Goal: Task Accomplishment & Management: Use online tool/utility

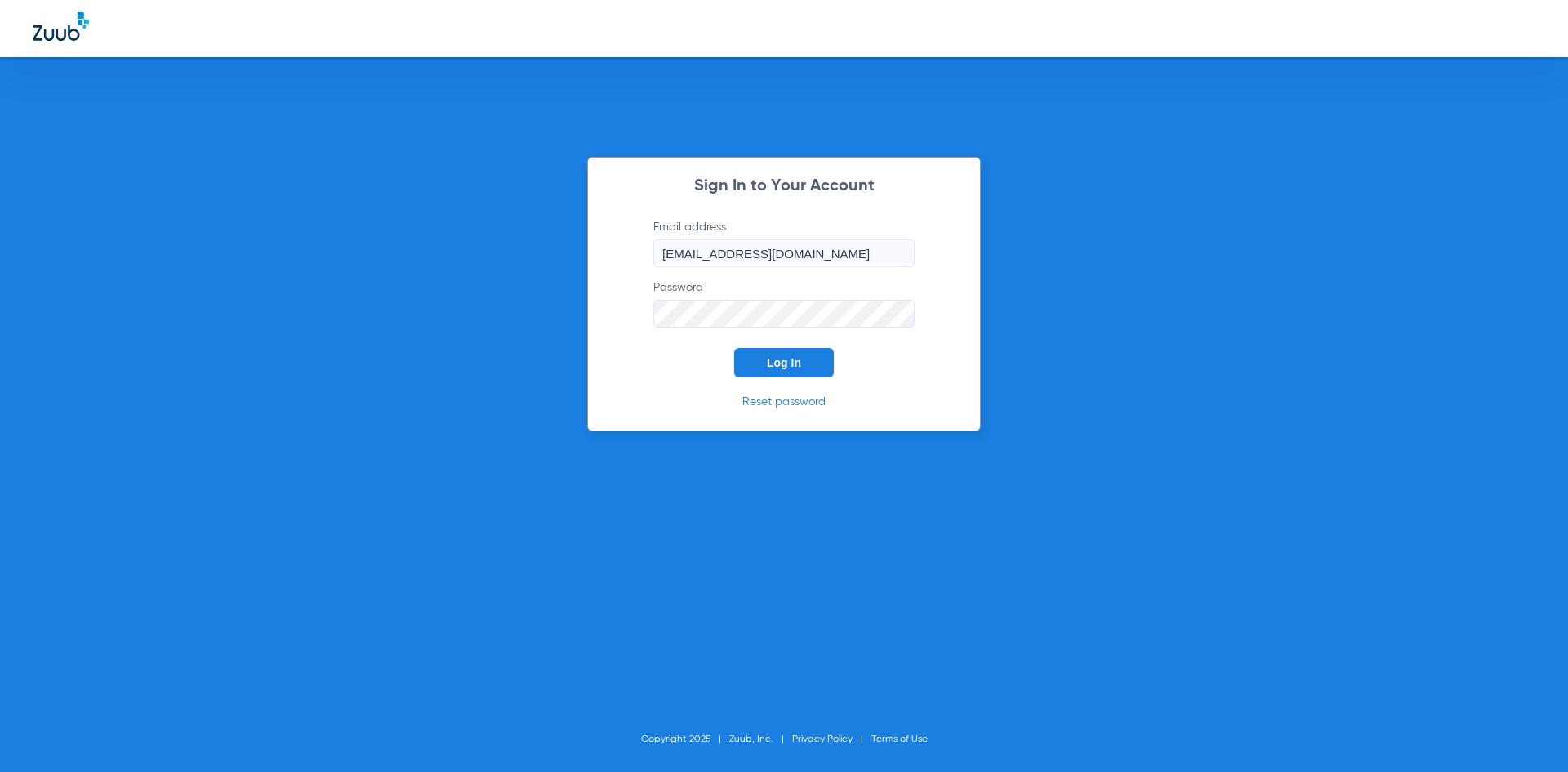
click at [751, 359] on button "Log In" at bounding box center [784, 363] width 99 height 29
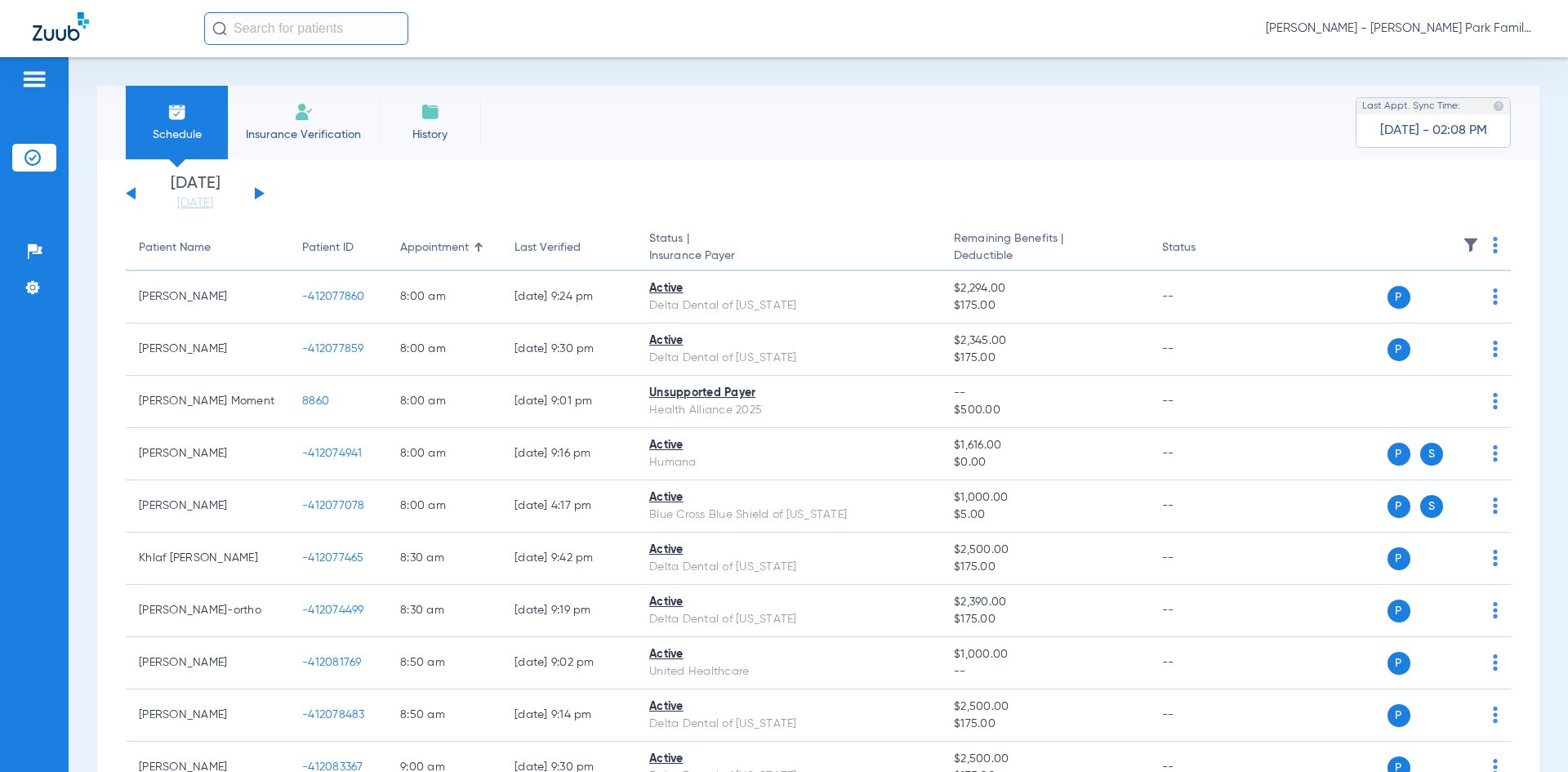
click at [254, 191] on button at bounding box center [259, 193] width 10 height 12
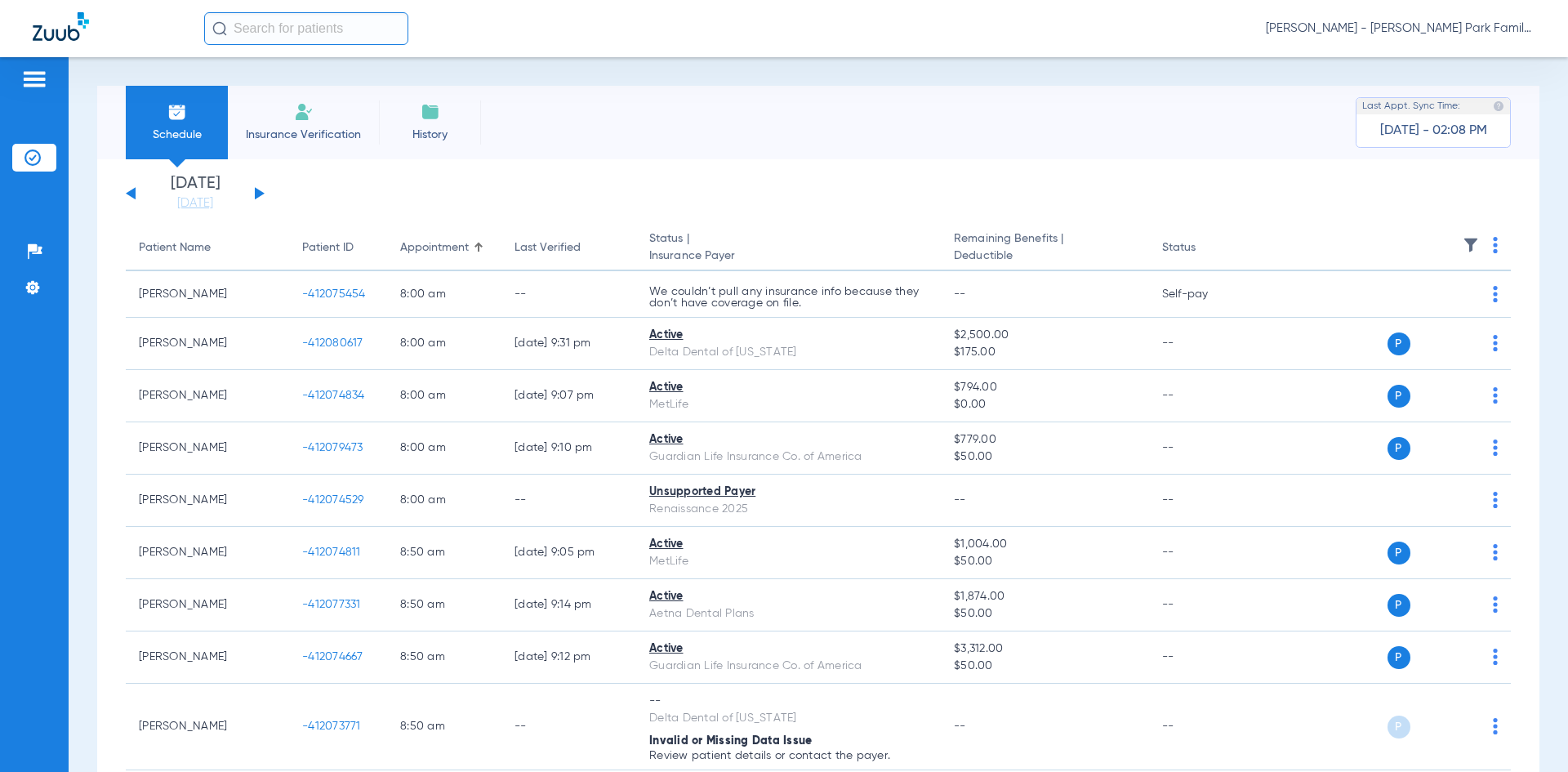
click at [260, 193] on button at bounding box center [259, 193] width 10 height 12
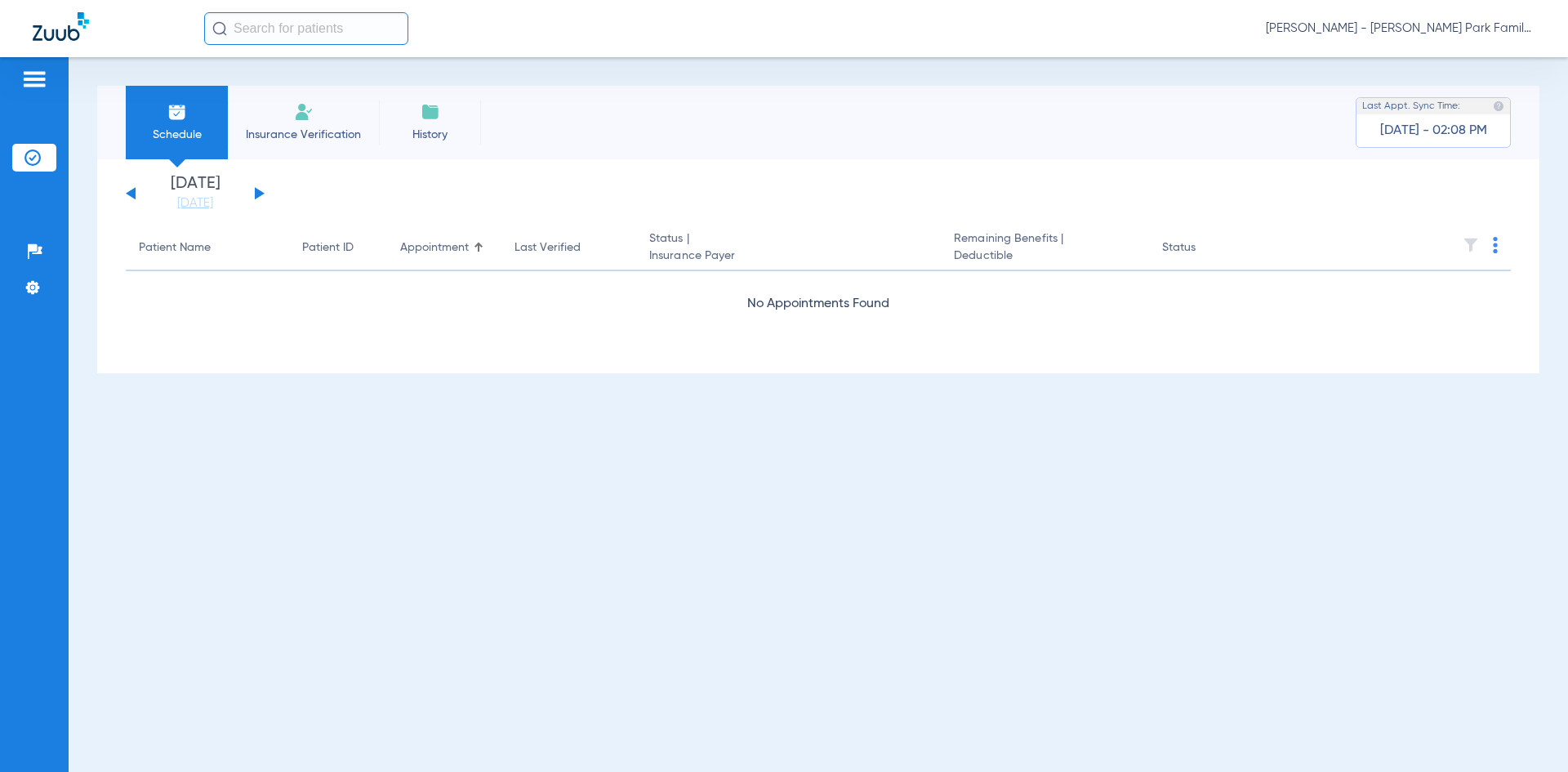
click at [261, 195] on button at bounding box center [259, 193] width 10 height 12
click at [260, 195] on button at bounding box center [259, 193] width 10 height 12
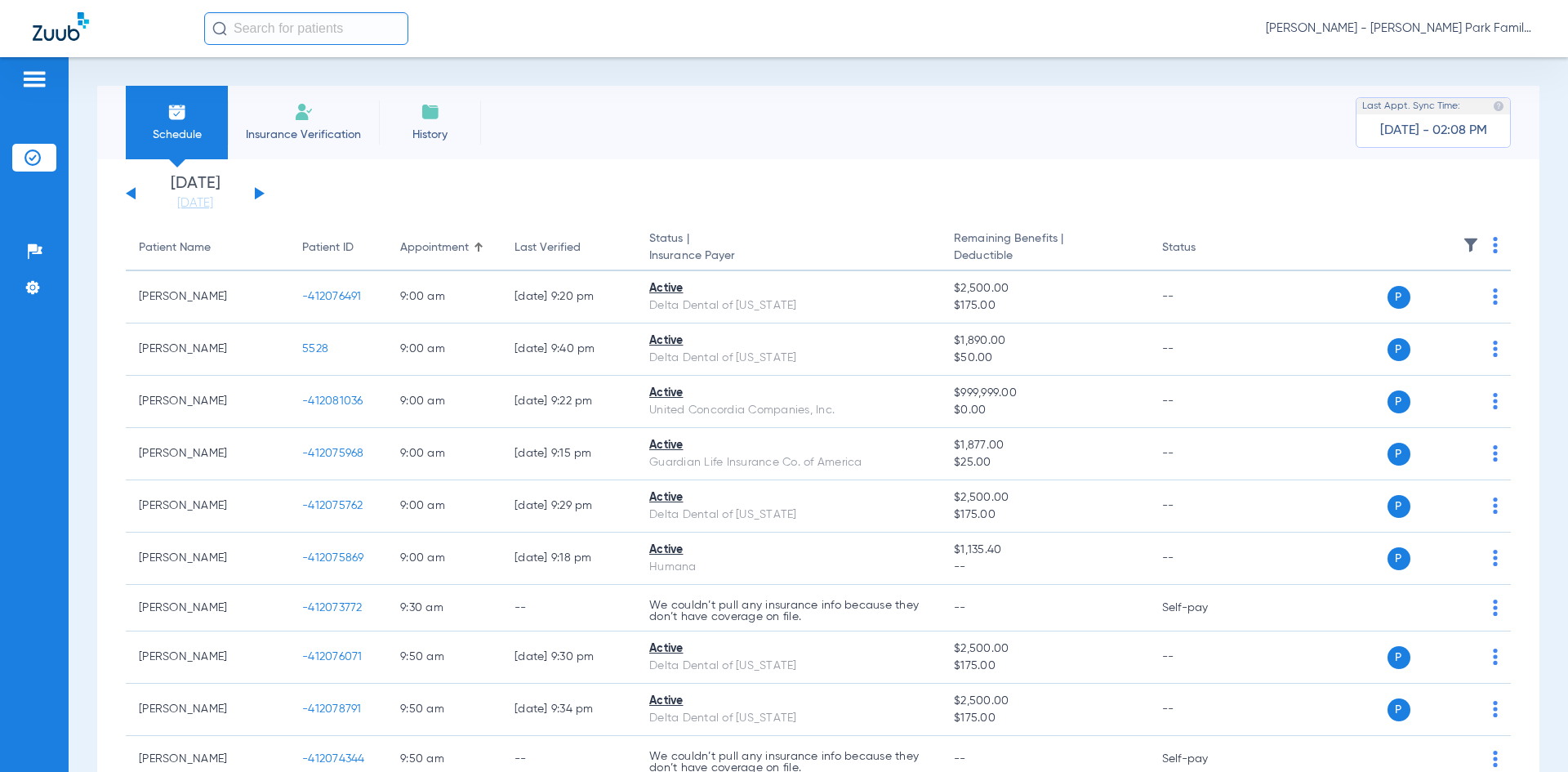
click at [1462, 249] on img at bounding box center [1471, 245] width 17 height 17
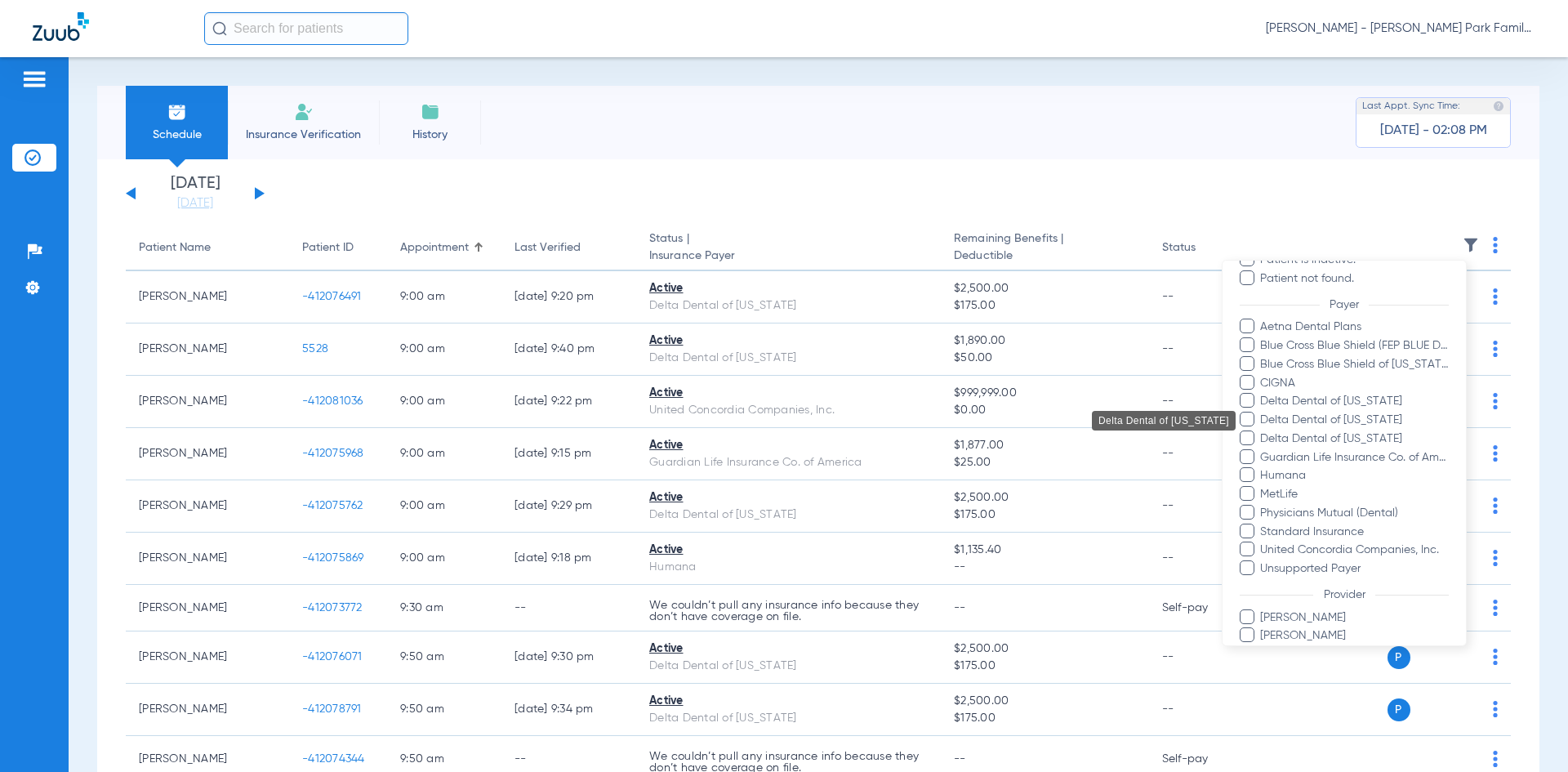
scroll to position [358, 0]
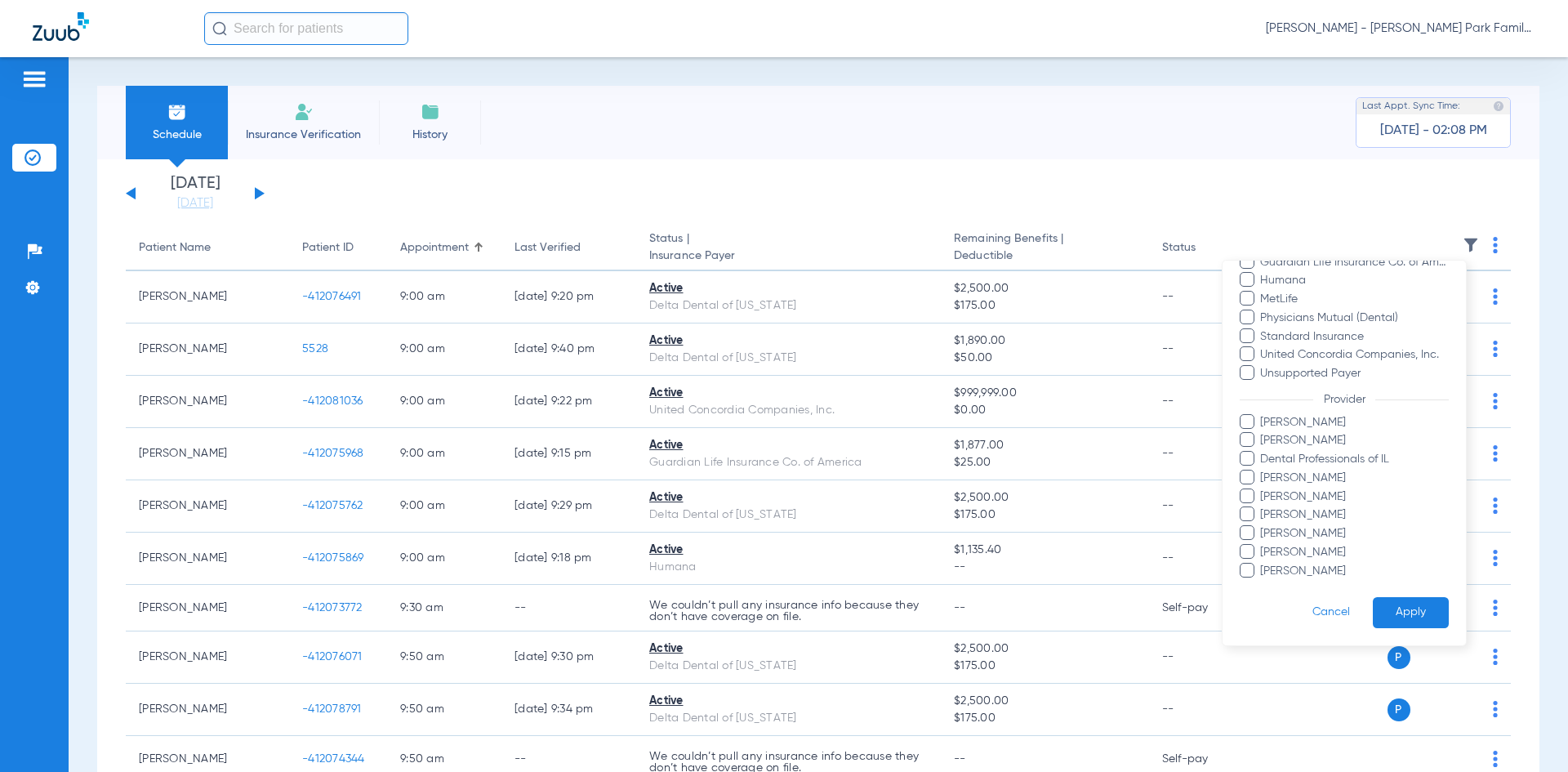
click at [1245, 420] on span at bounding box center [1247, 422] width 15 height 15
click at [1262, 434] on input "Cheryl Stevenson" at bounding box center [1262, 434] width 0 height 0
click at [1242, 531] on span at bounding box center [1247, 533] width 15 height 15
click at [1262, 545] on input "Tanya Nielsen" at bounding box center [1262, 545] width 0 height 0
click at [1382, 608] on button "Apply" at bounding box center [1410, 613] width 76 height 32
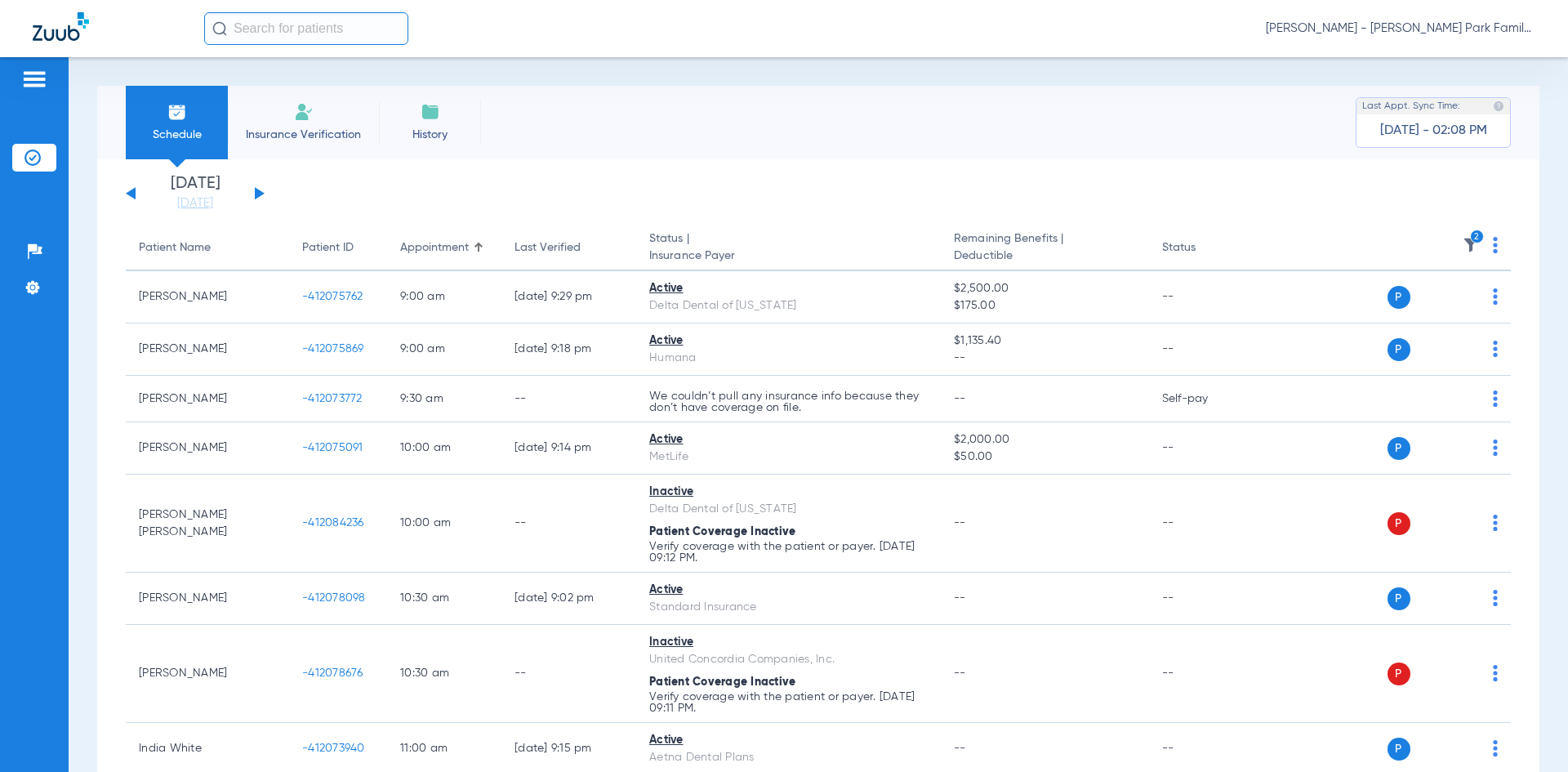
click at [254, 195] on div "Tuesday 06-24-2025 Wednesday 06-25-2025 Thursday 06-26-2025 Friday 06-27-2025 S…" at bounding box center [195, 193] width 139 height 36
click at [258, 197] on button at bounding box center [259, 193] width 10 height 12
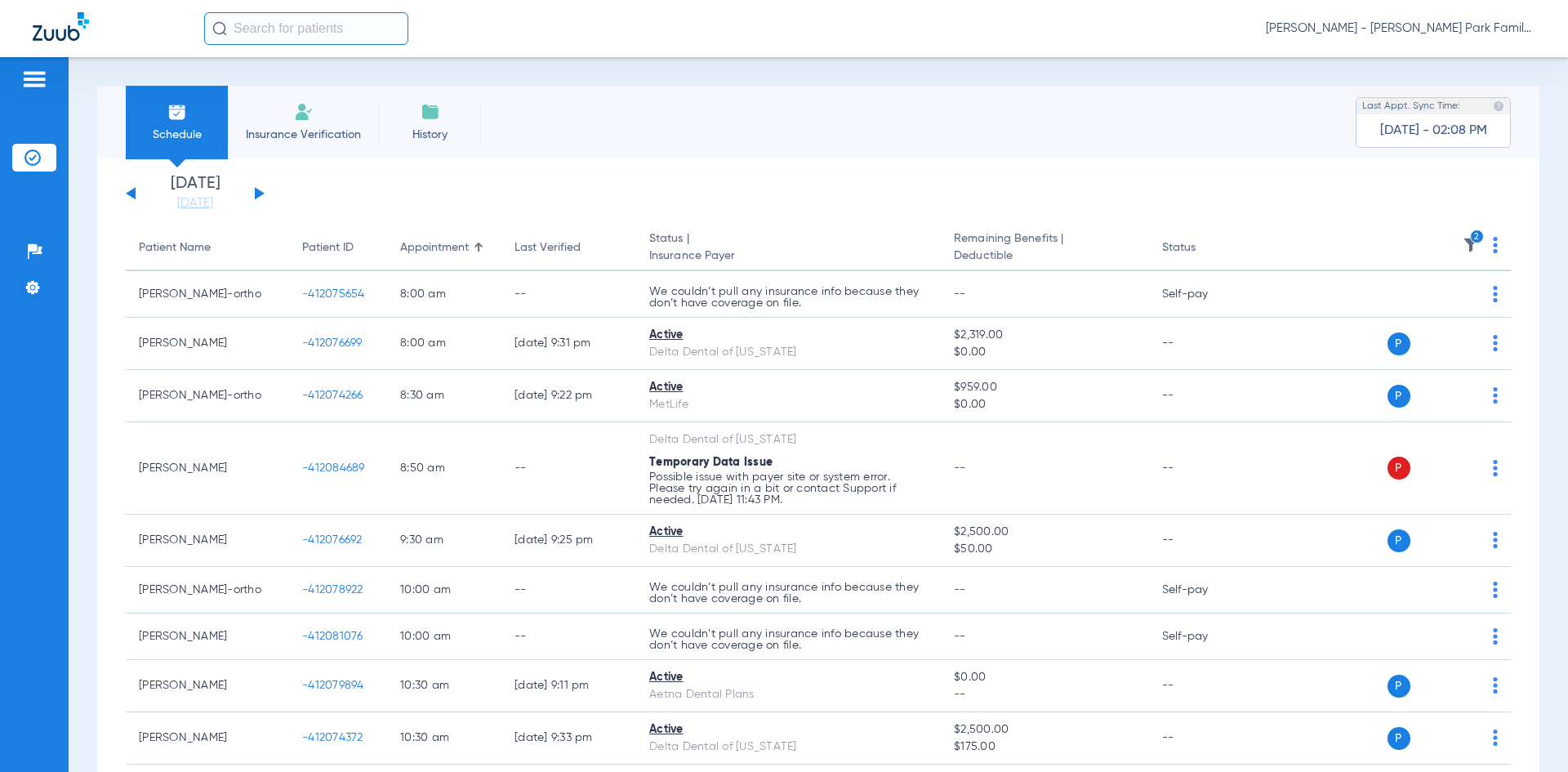
click at [1462, 254] on span "2" at bounding box center [1471, 250] width 17 height 11
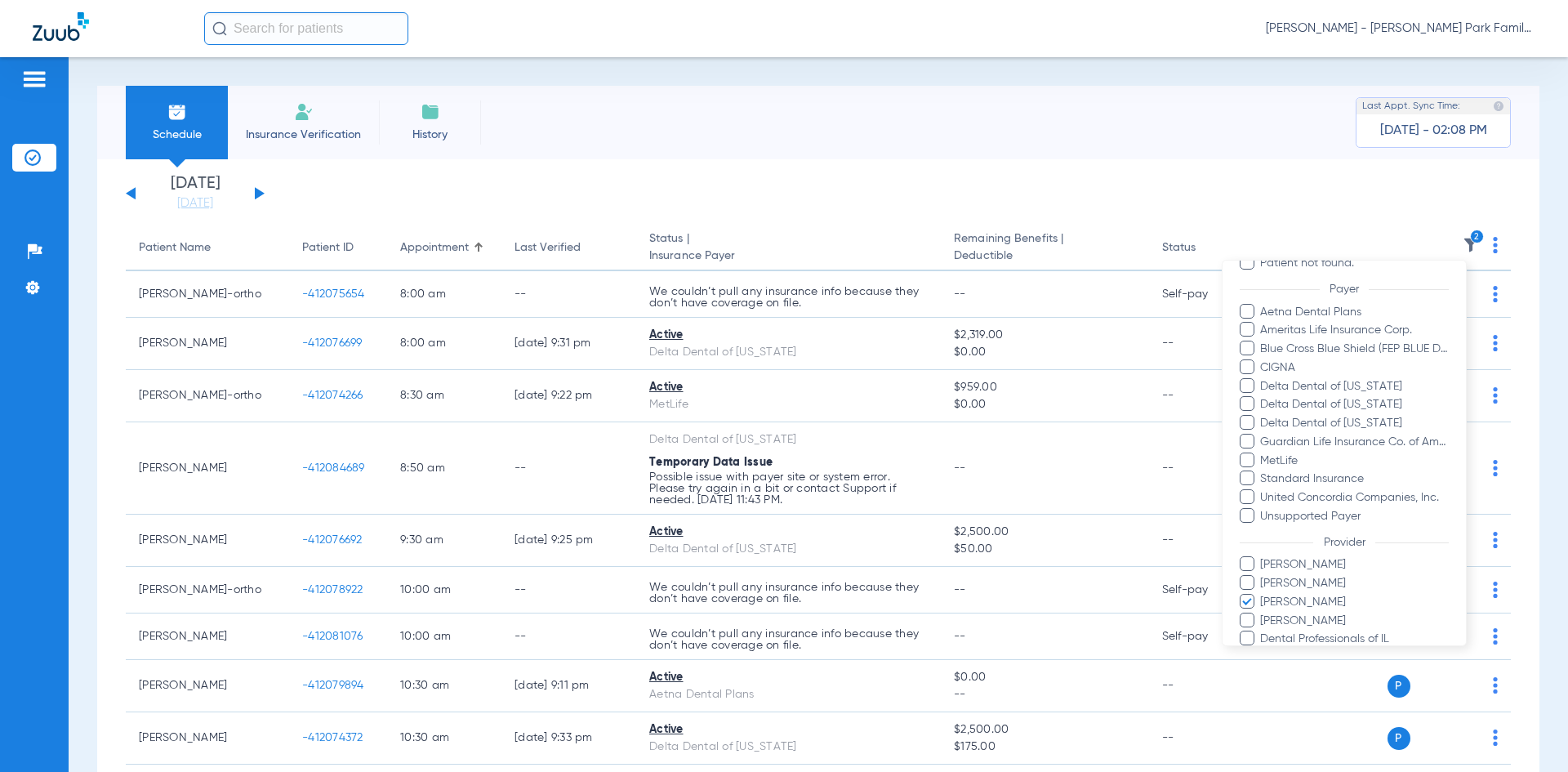
scroll to position [340, 0]
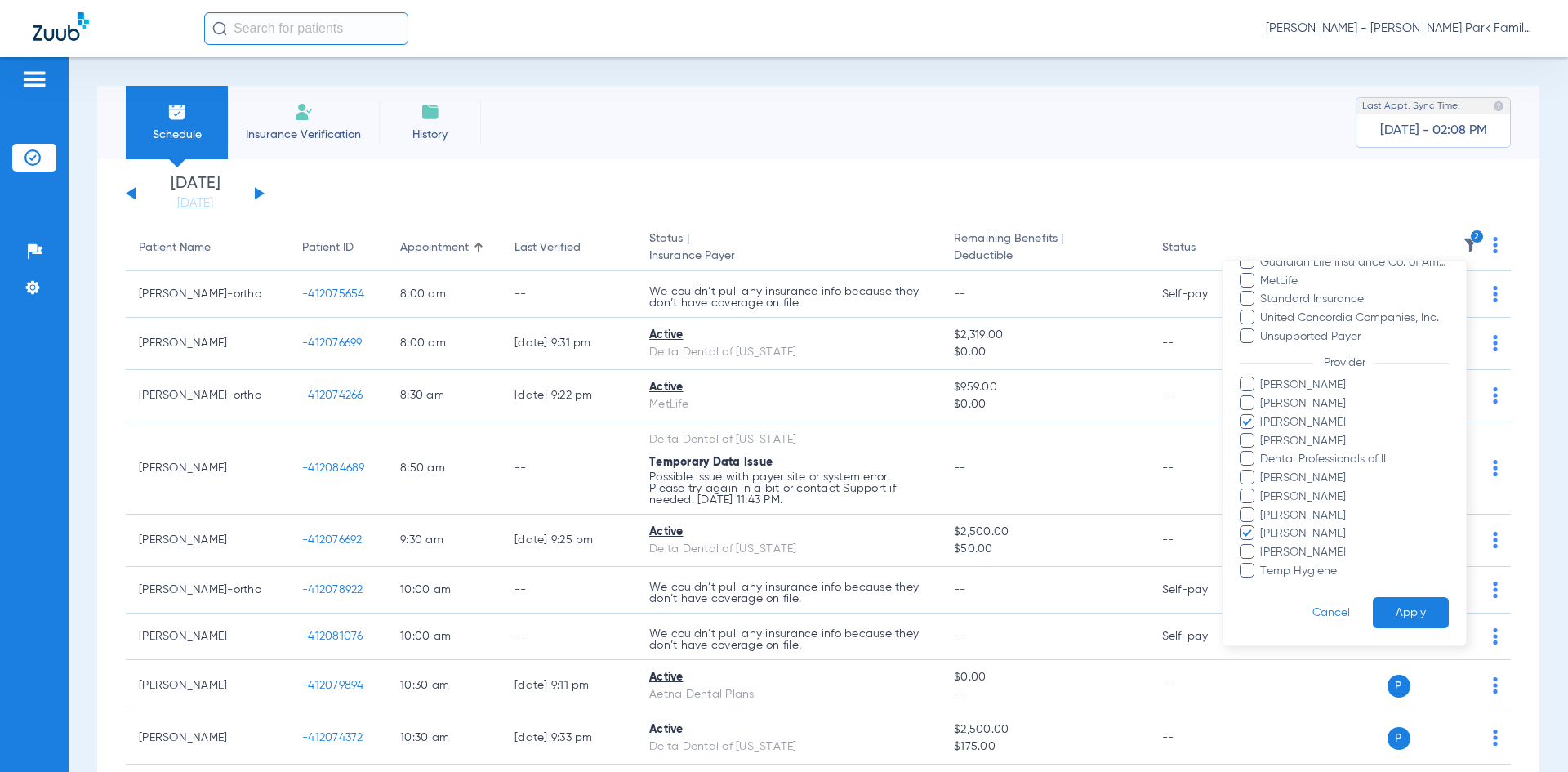
click at [1382, 615] on button "Apply" at bounding box center [1410, 613] width 76 height 32
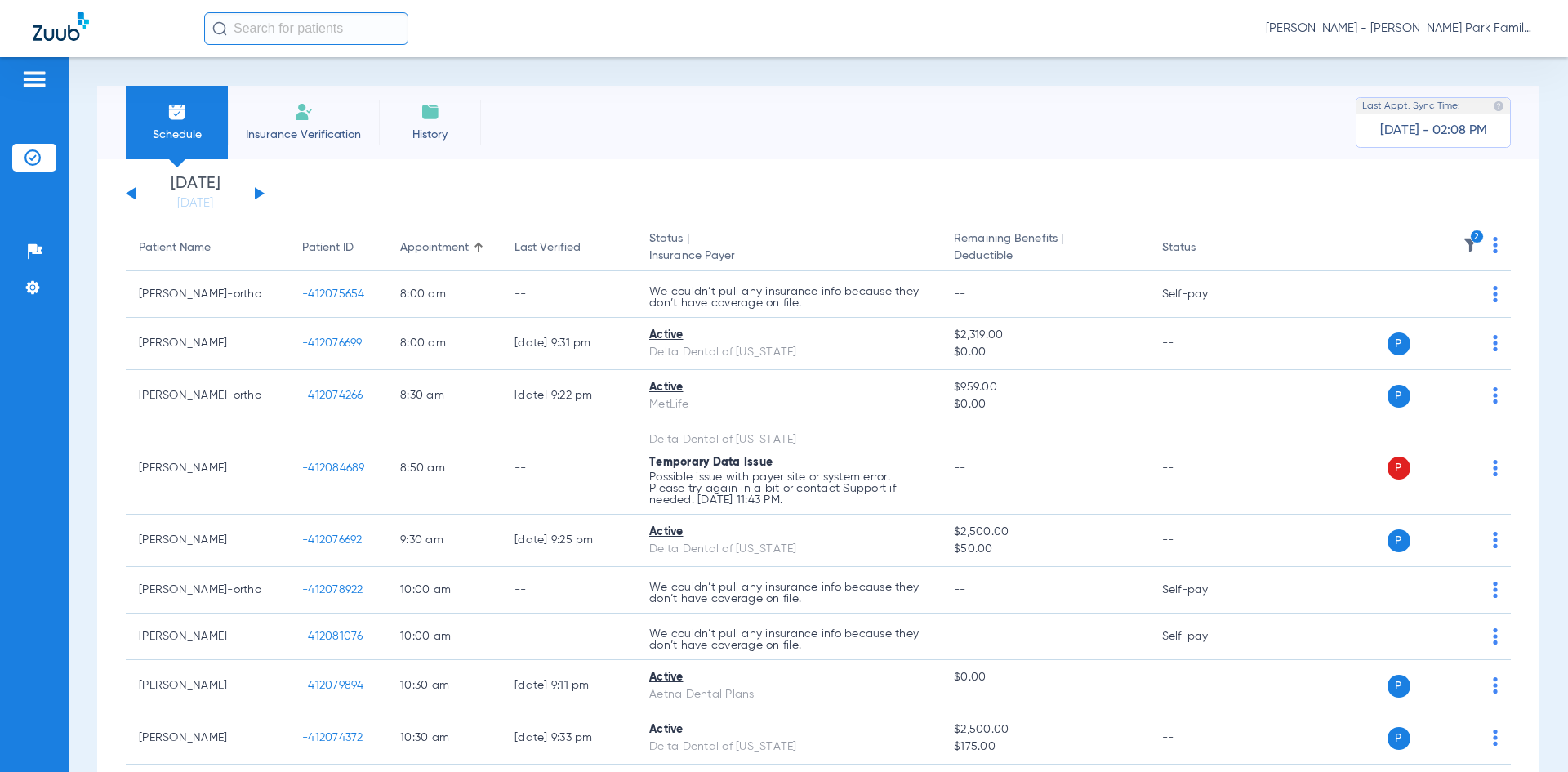
click at [259, 195] on button at bounding box center [259, 193] width 10 height 12
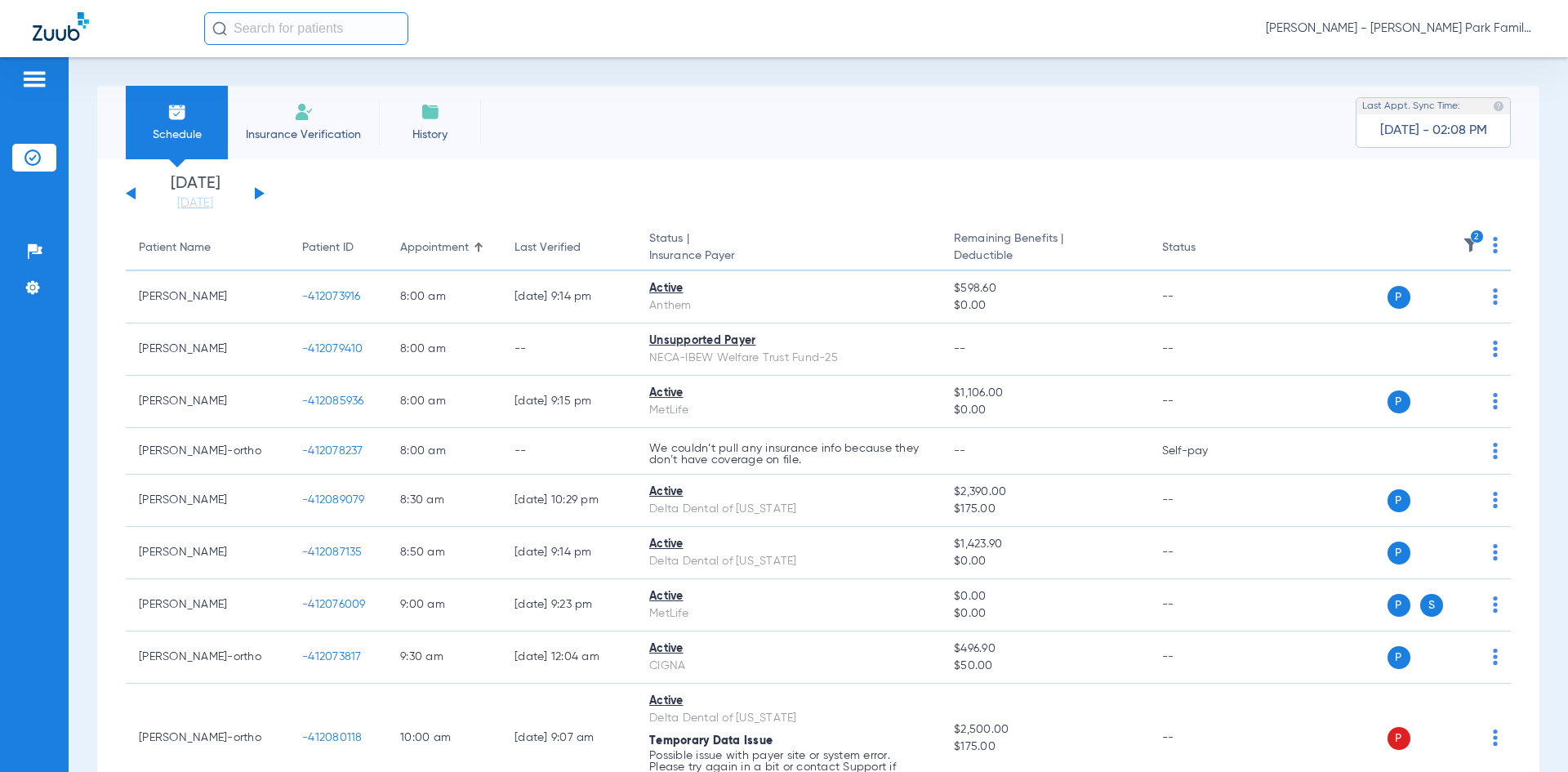
click at [254, 187] on div "Tuesday 06-24-2025 Wednesday 06-25-2025 Thursday 06-26-2025 Friday 06-27-2025 S…" at bounding box center [195, 193] width 139 height 36
click at [261, 195] on button at bounding box center [259, 193] width 10 height 12
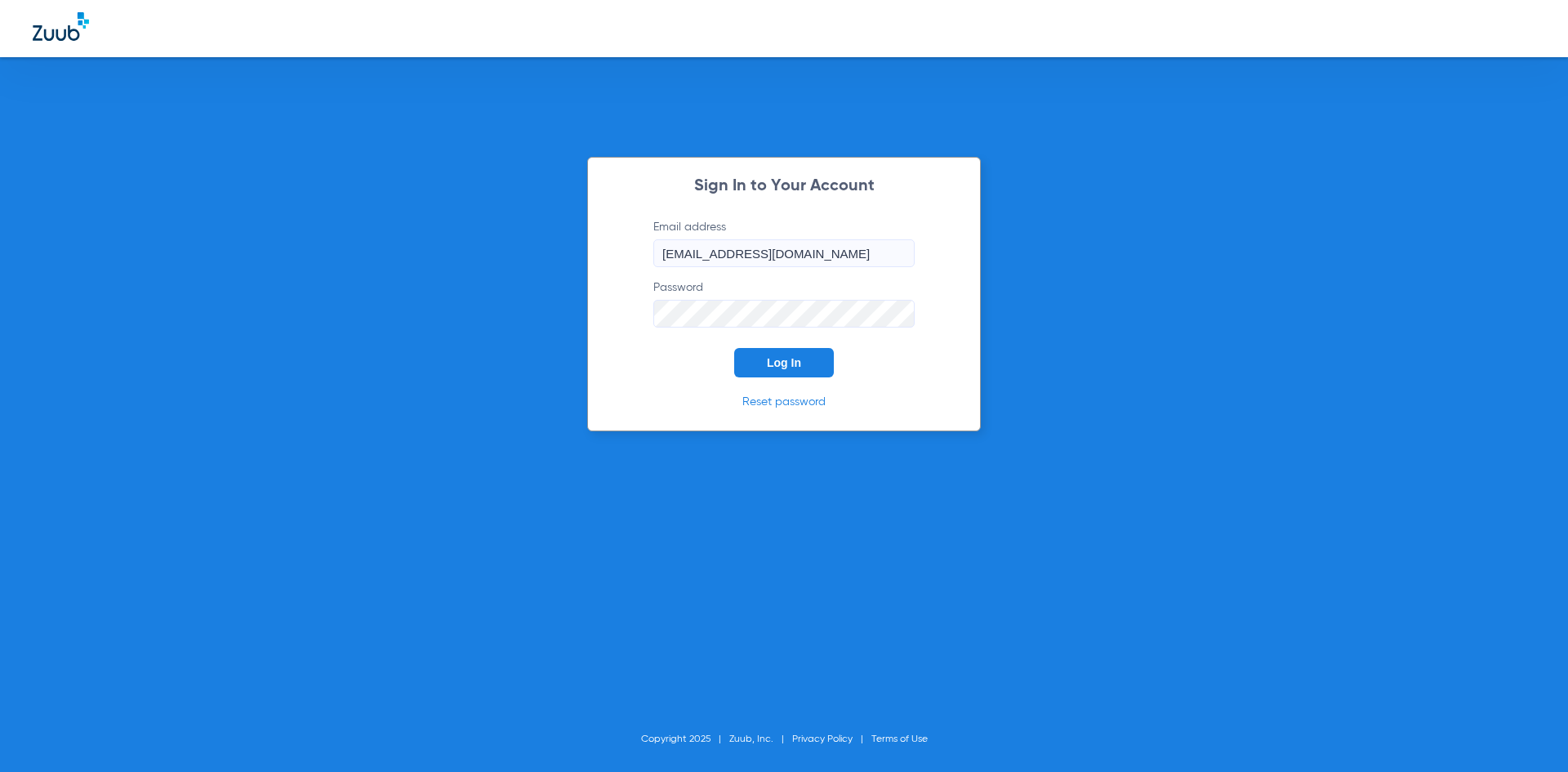
click at [771, 367] on span "Log In" at bounding box center [784, 363] width 34 height 13
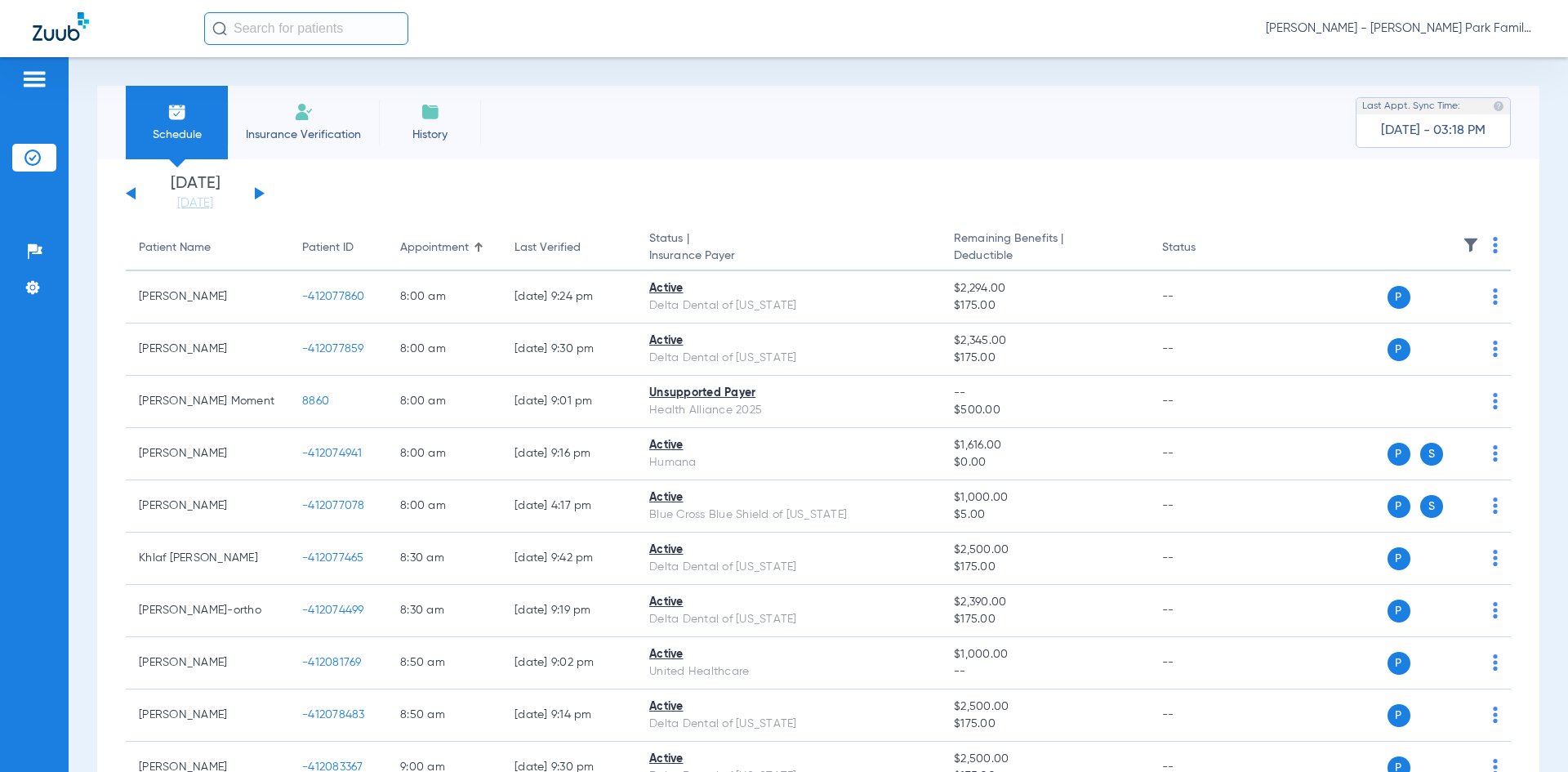
click at [261, 193] on button at bounding box center [259, 193] width 10 height 12
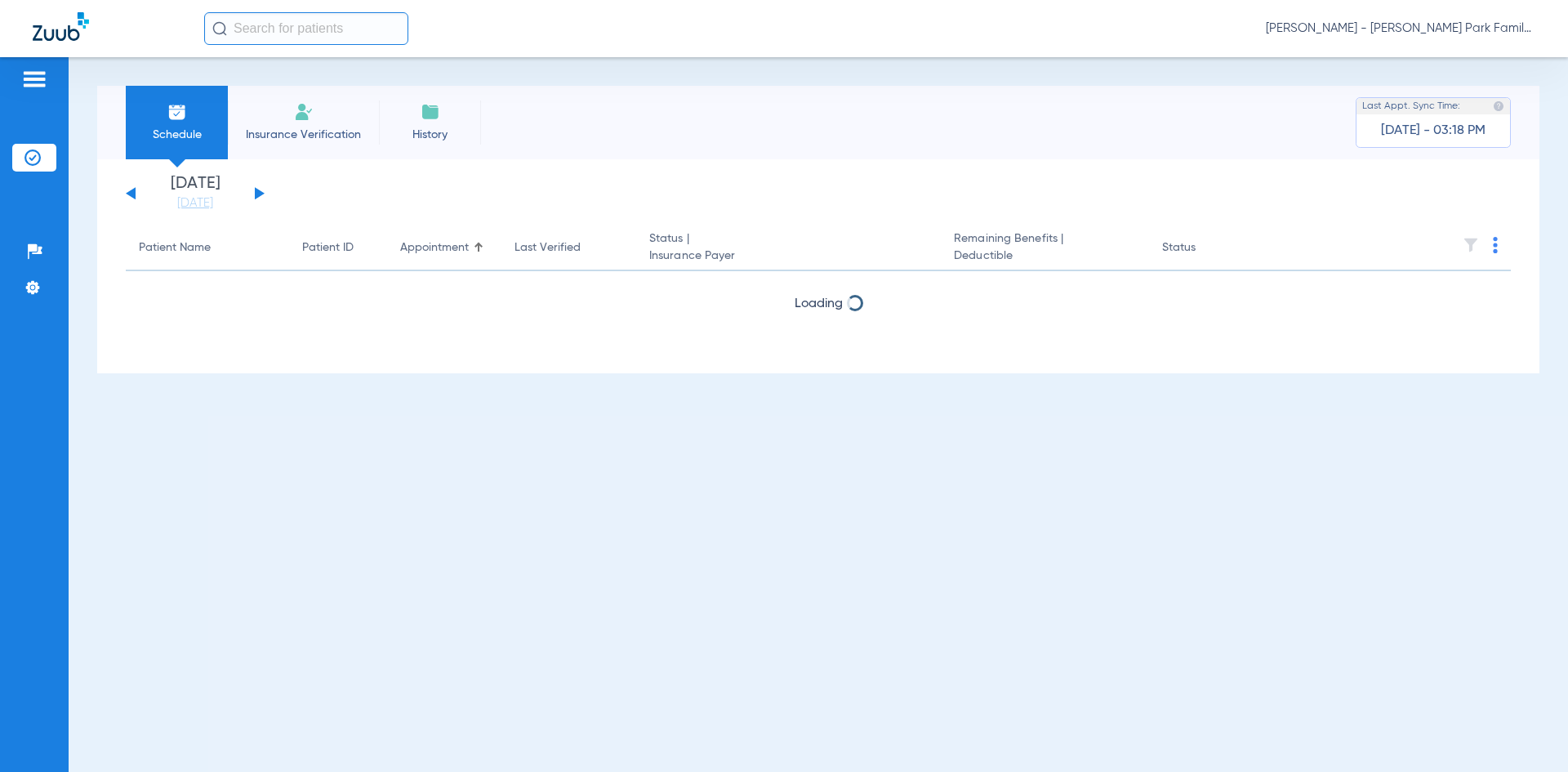
click at [261, 193] on button at bounding box center [259, 193] width 10 height 12
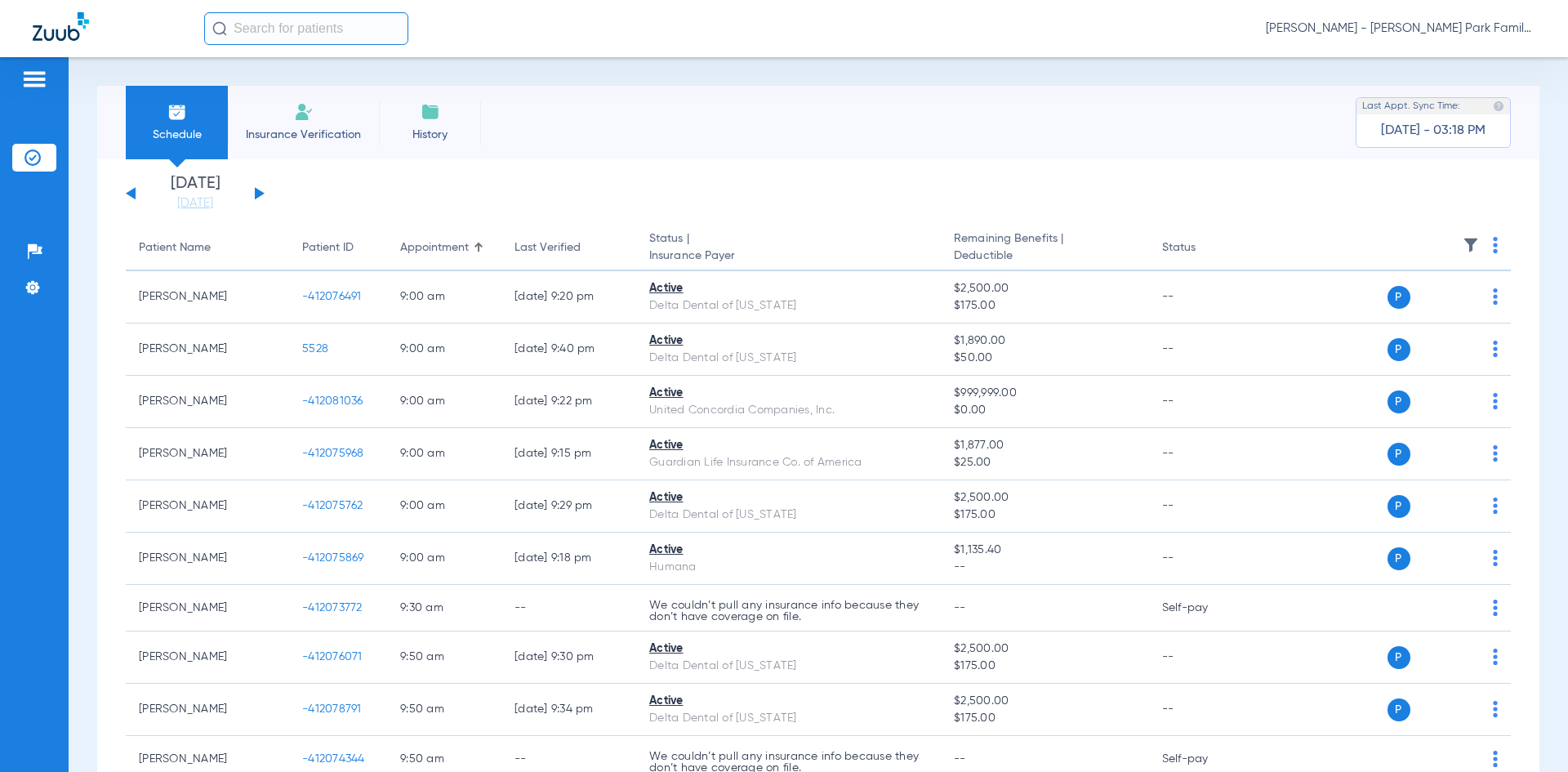
click at [1462, 246] on img at bounding box center [1471, 245] width 17 height 17
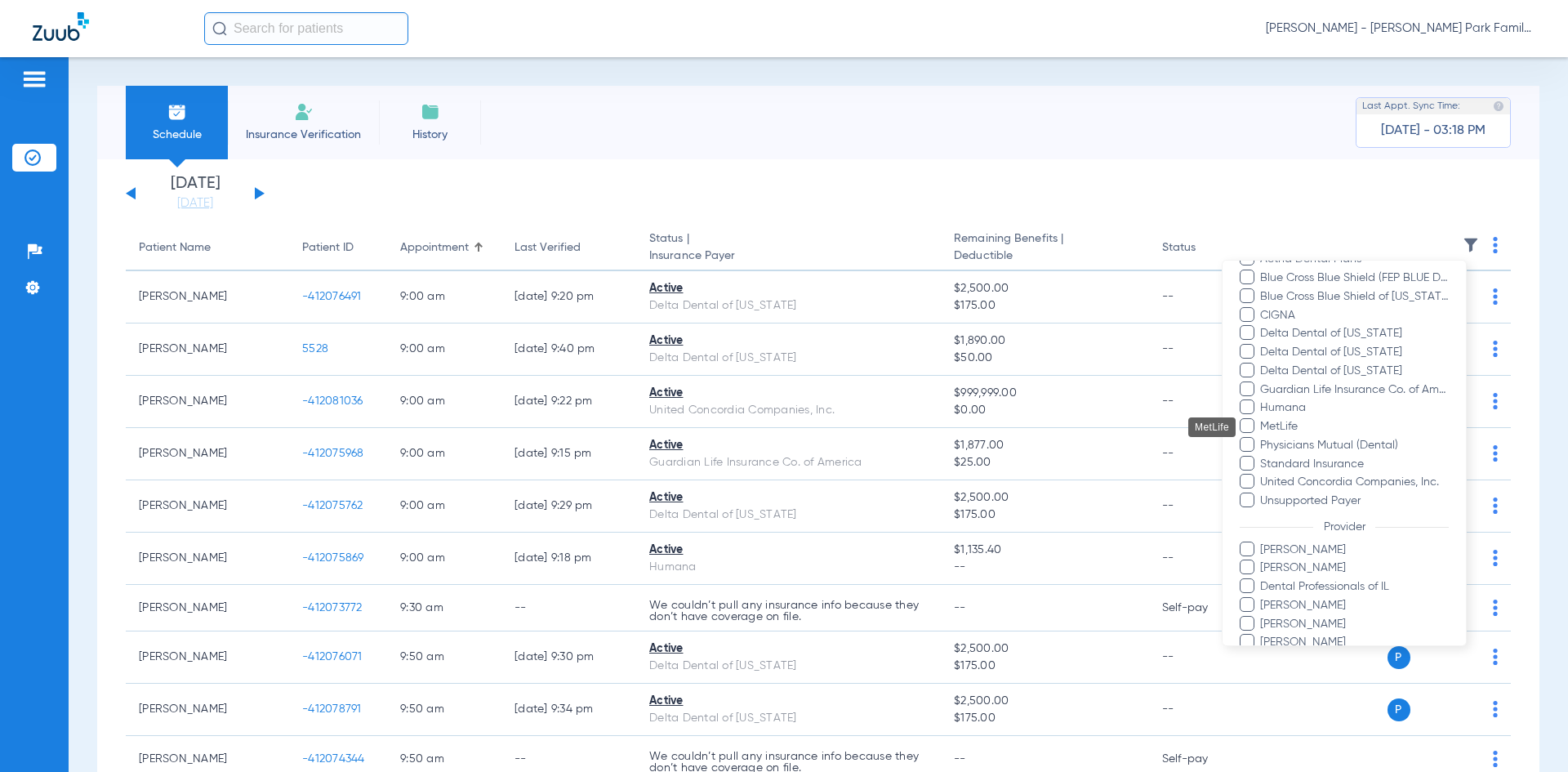
scroll to position [245, 0]
click at [1252, 538] on span at bounding box center [1247, 535] width 15 height 15
click at [1262, 548] on input "Cheryl Stevenson" at bounding box center [1262, 548] width 0 height 0
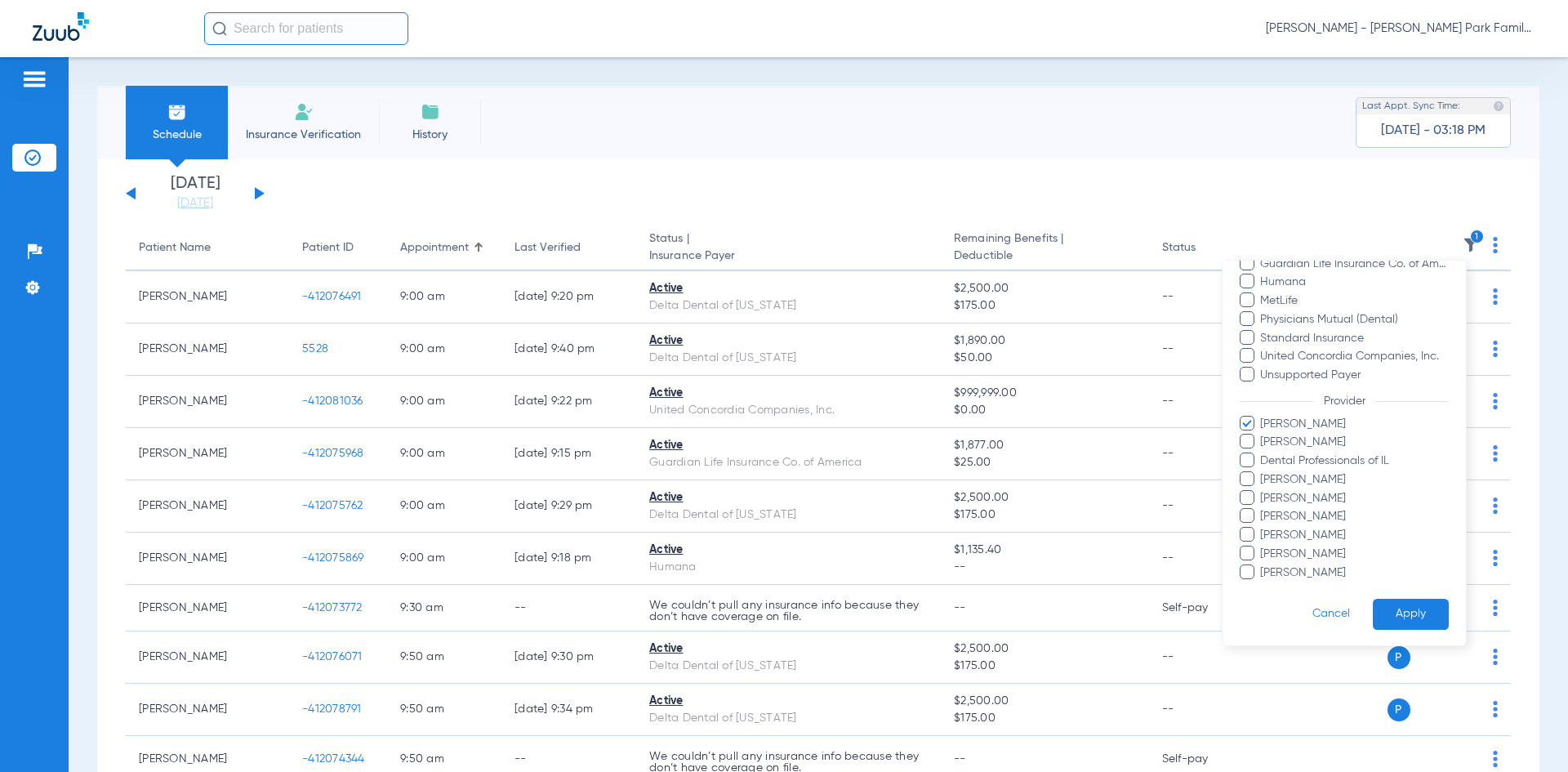
scroll to position [358, 0]
click at [1246, 536] on span at bounding box center [1247, 533] width 15 height 15
click at [1262, 545] on input "Tanya Nielsen" at bounding box center [1262, 545] width 0 height 0
click at [1373, 607] on button "Apply" at bounding box center [1410, 613] width 76 height 32
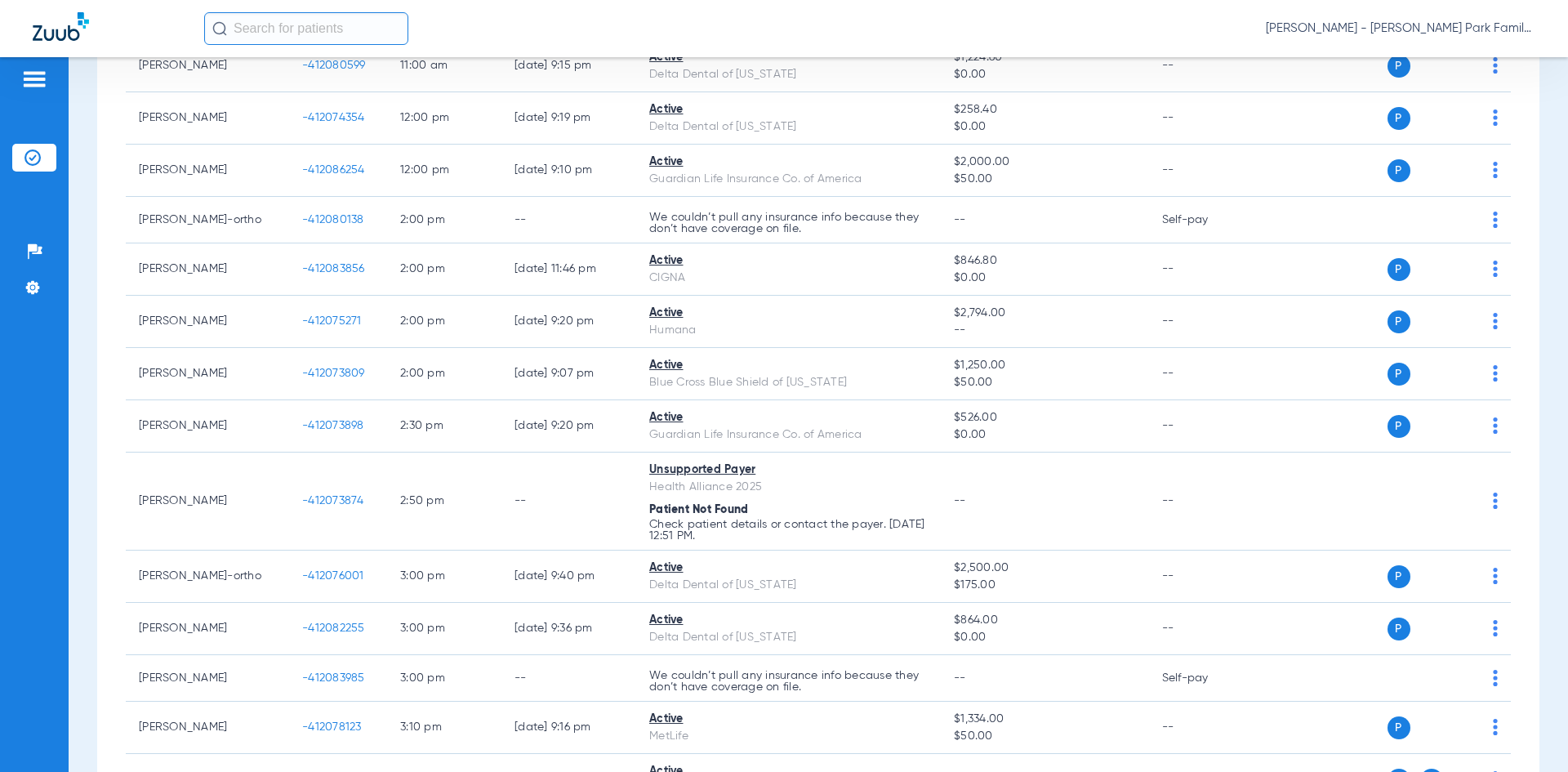
scroll to position [82, 0]
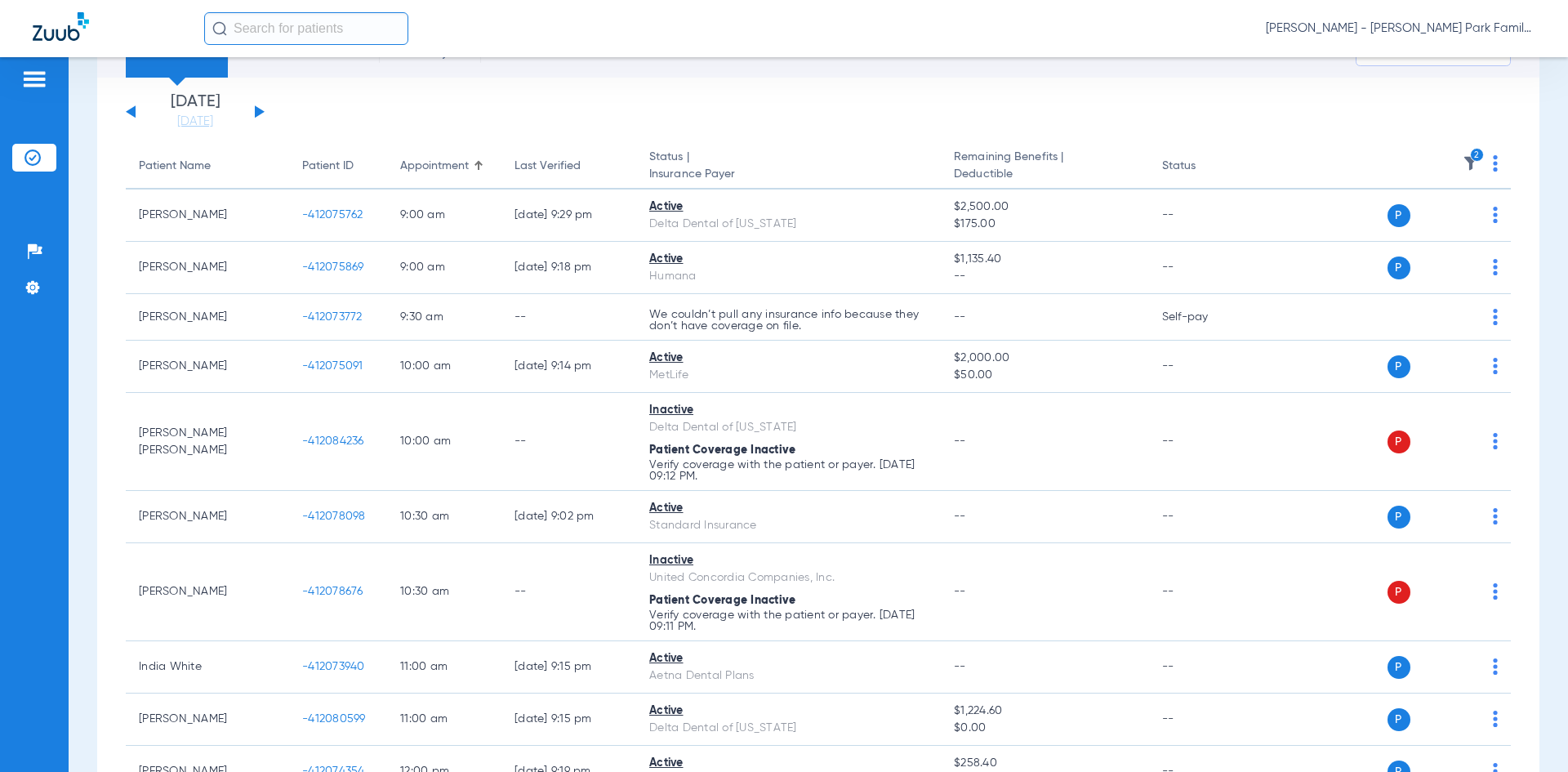
click at [255, 114] on button at bounding box center [259, 111] width 10 height 12
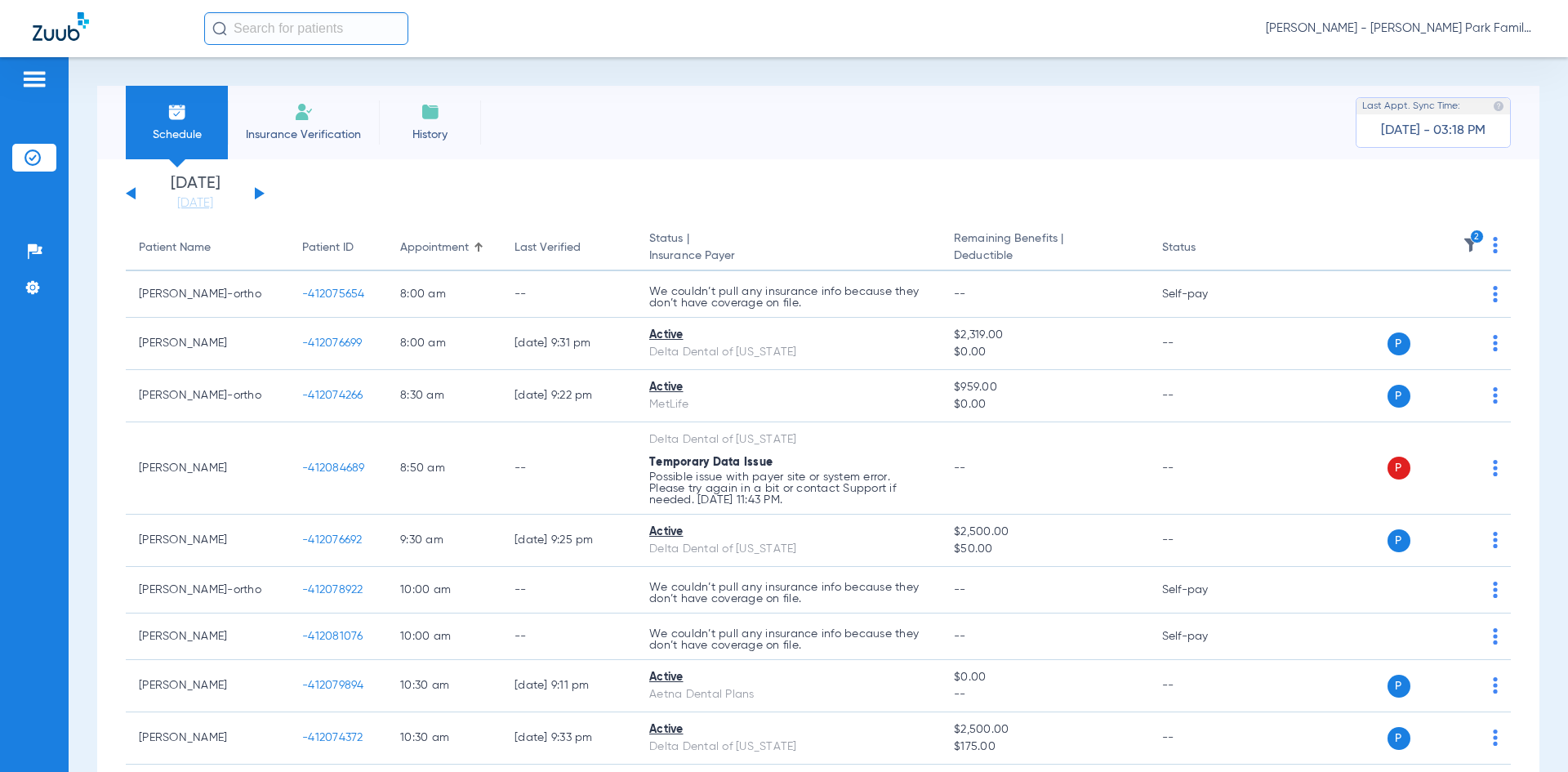
click at [1462, 240] on img at bounding box center [1471, 245] width 17 height 17
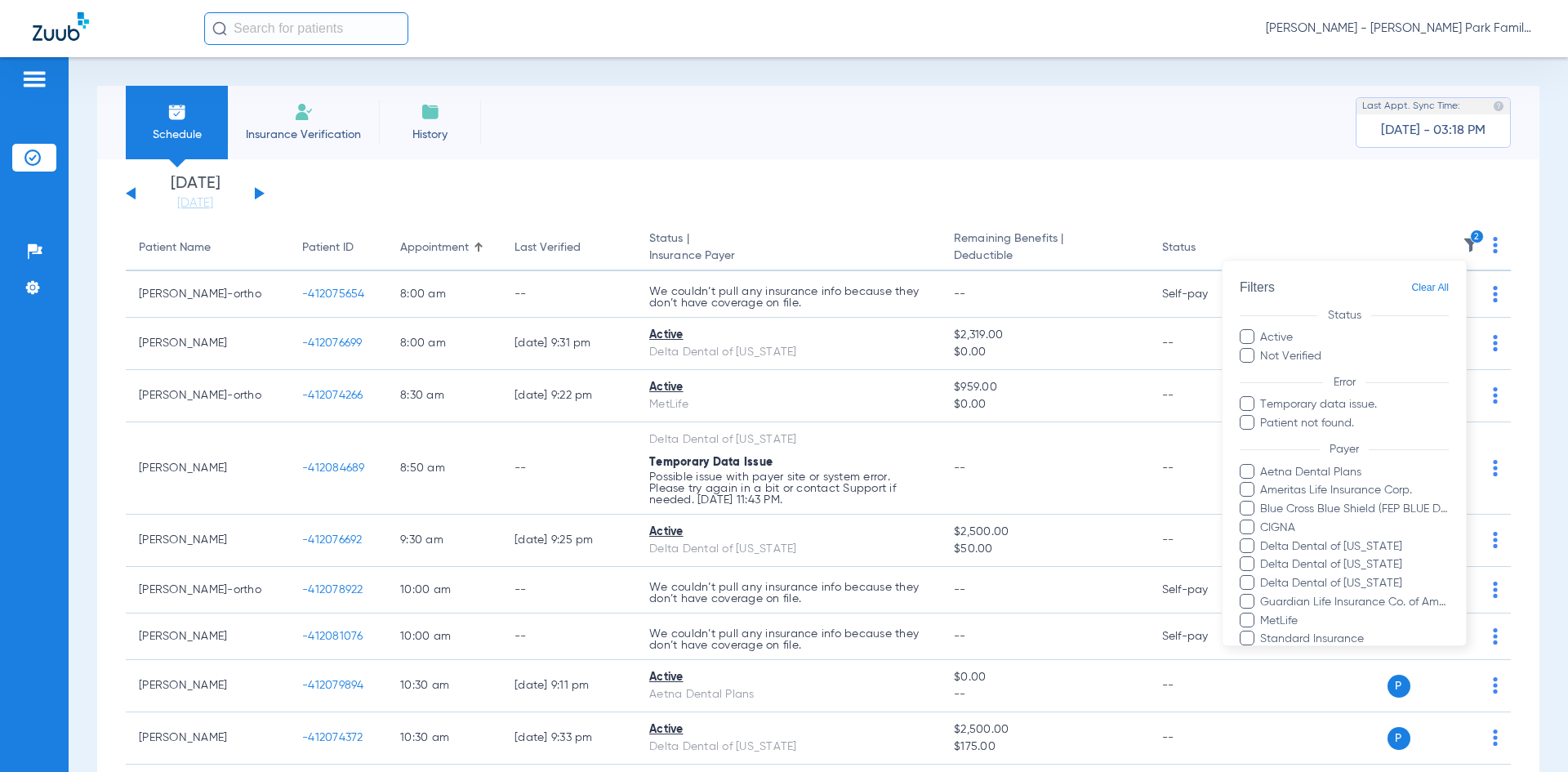
click at [1327, 217] on div at bounding box center [784, 386] width 1568 height 772
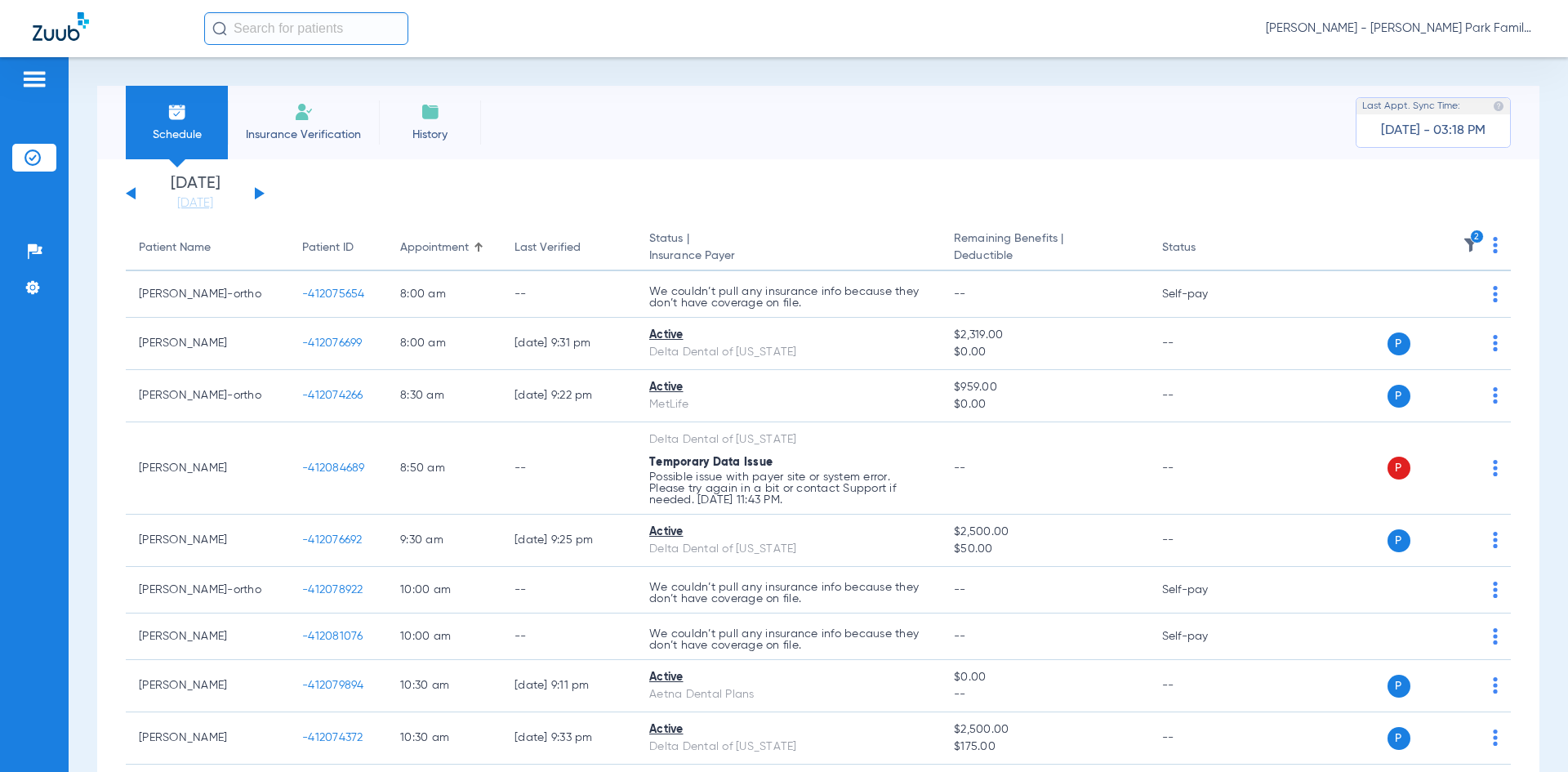
click at [256, 195] on button at bounding box center [259, 193] width 10 height 12
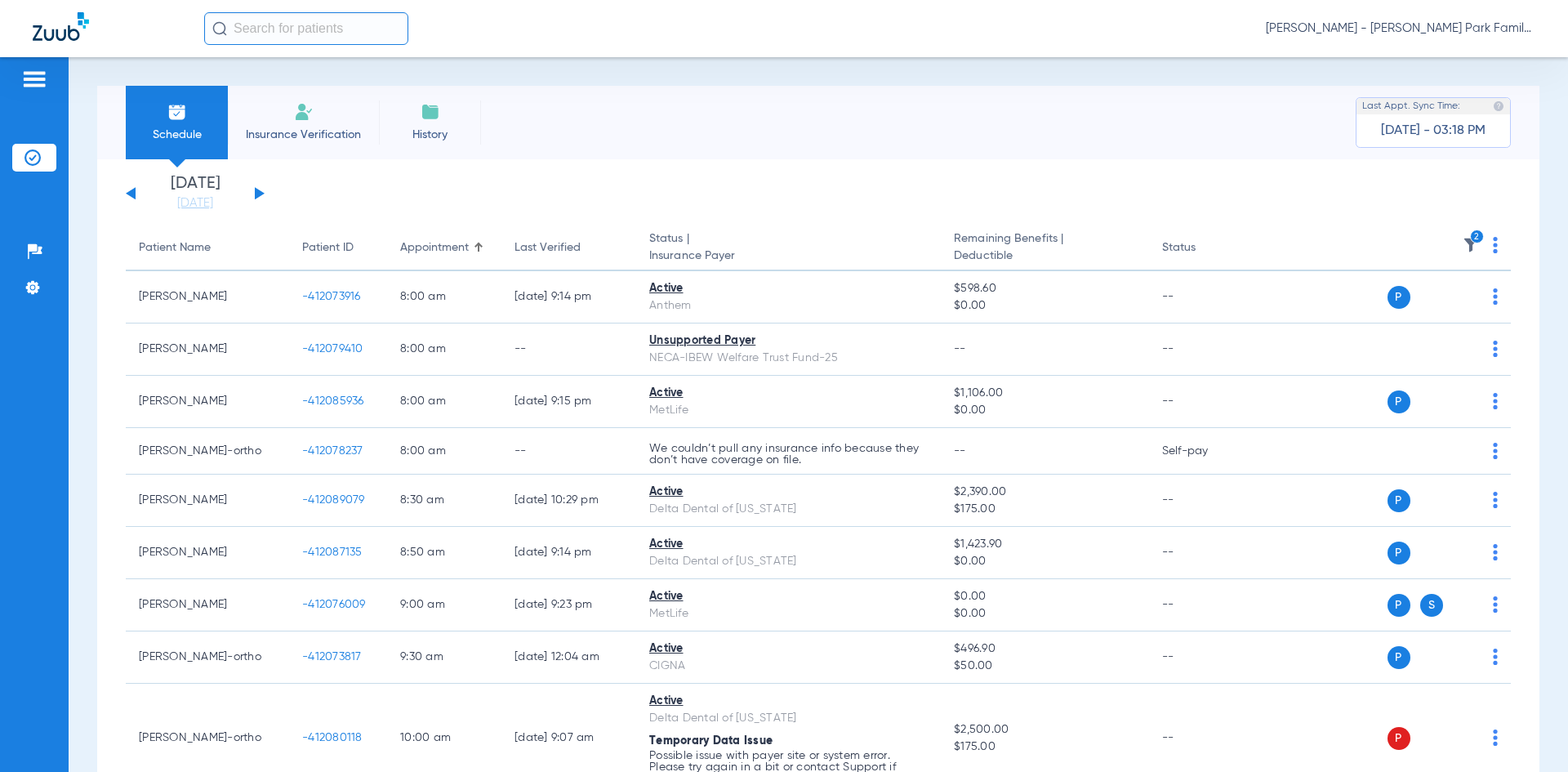
click at [1462, 246] on img at bounding box center [1471, 245] width 17 height 17
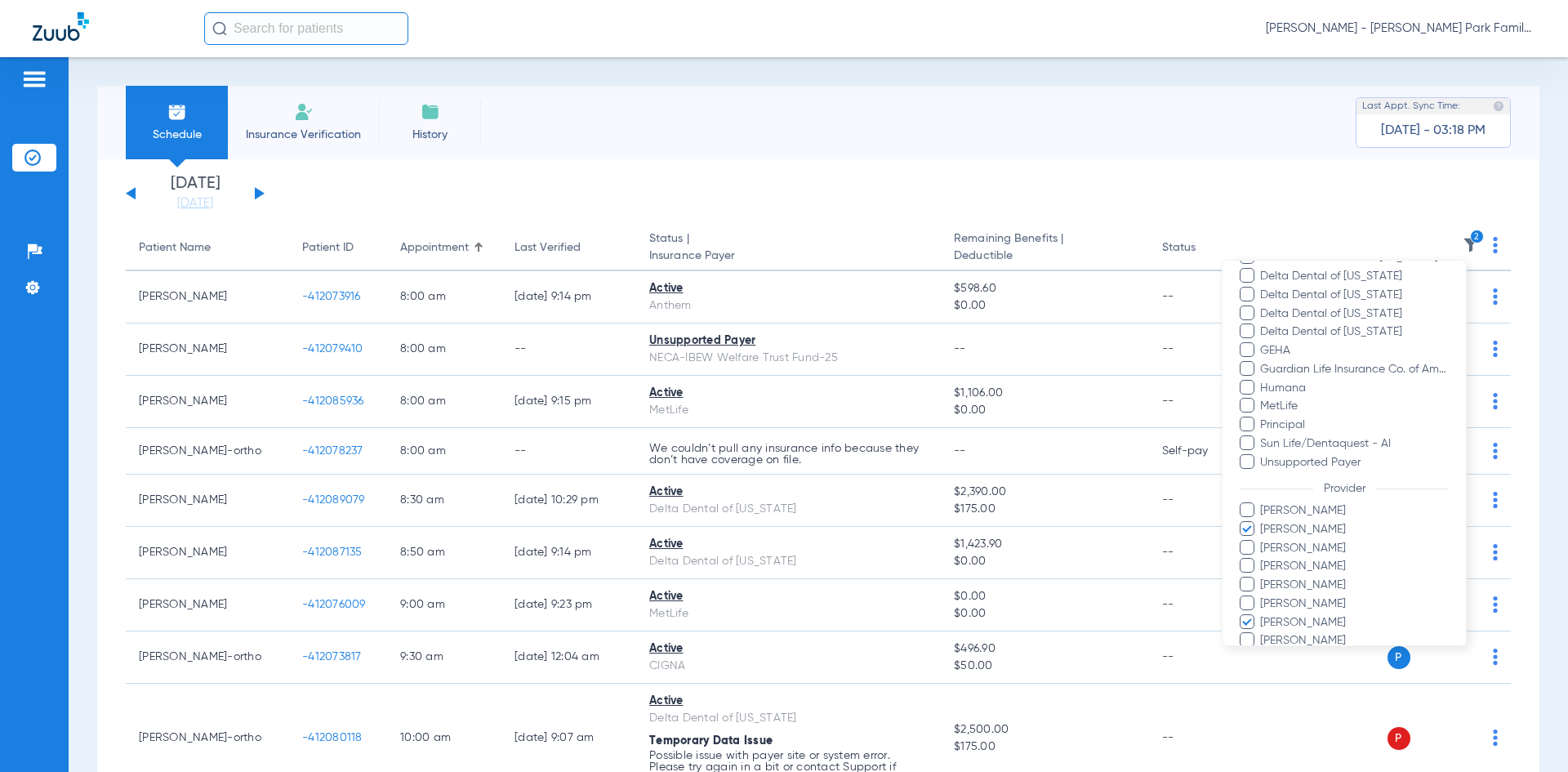
scroll to position [471, 0]
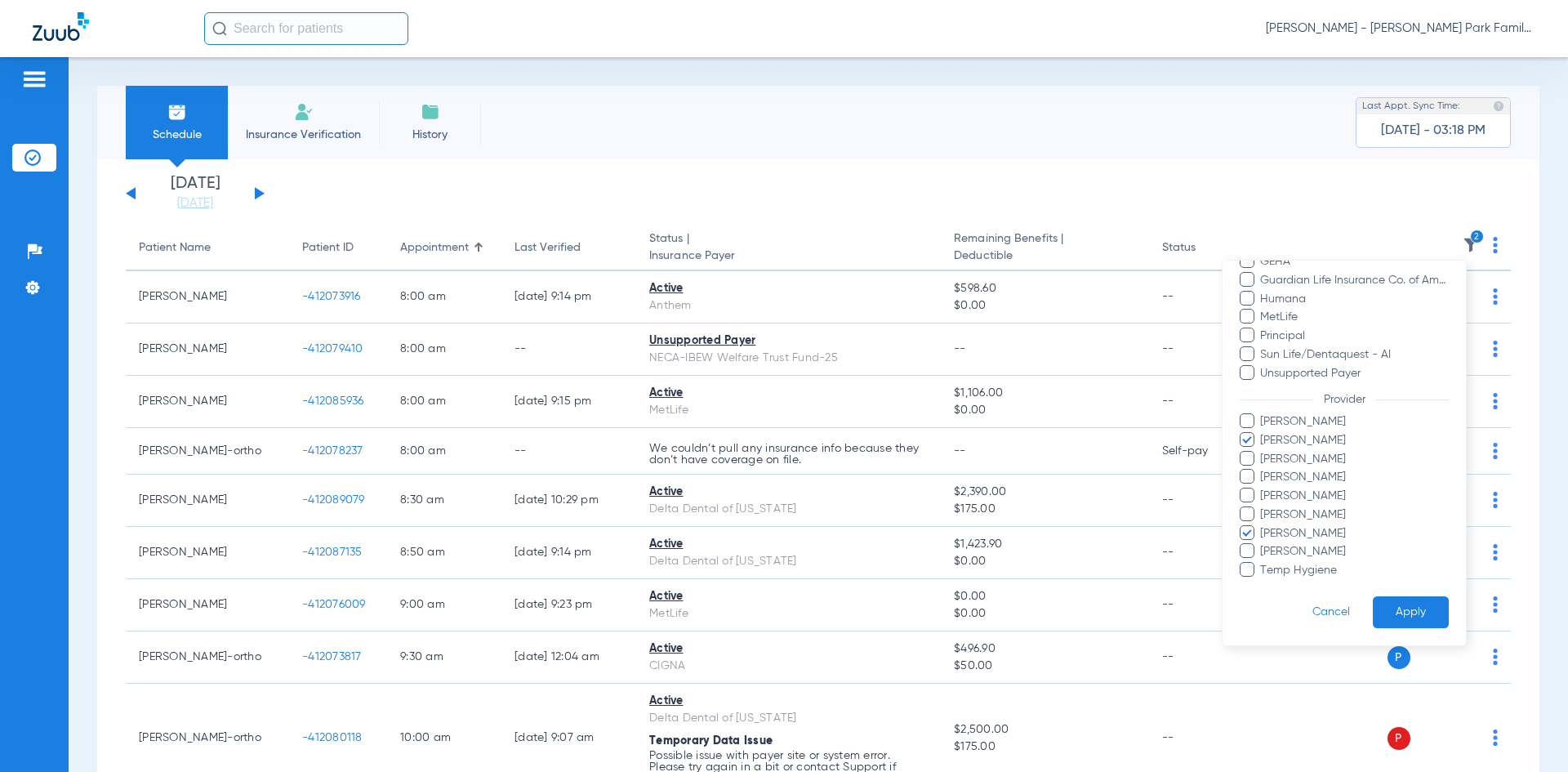
click at [1372, 613] on button "Apply" at bounding box center [1410, 612] width 76 height 32
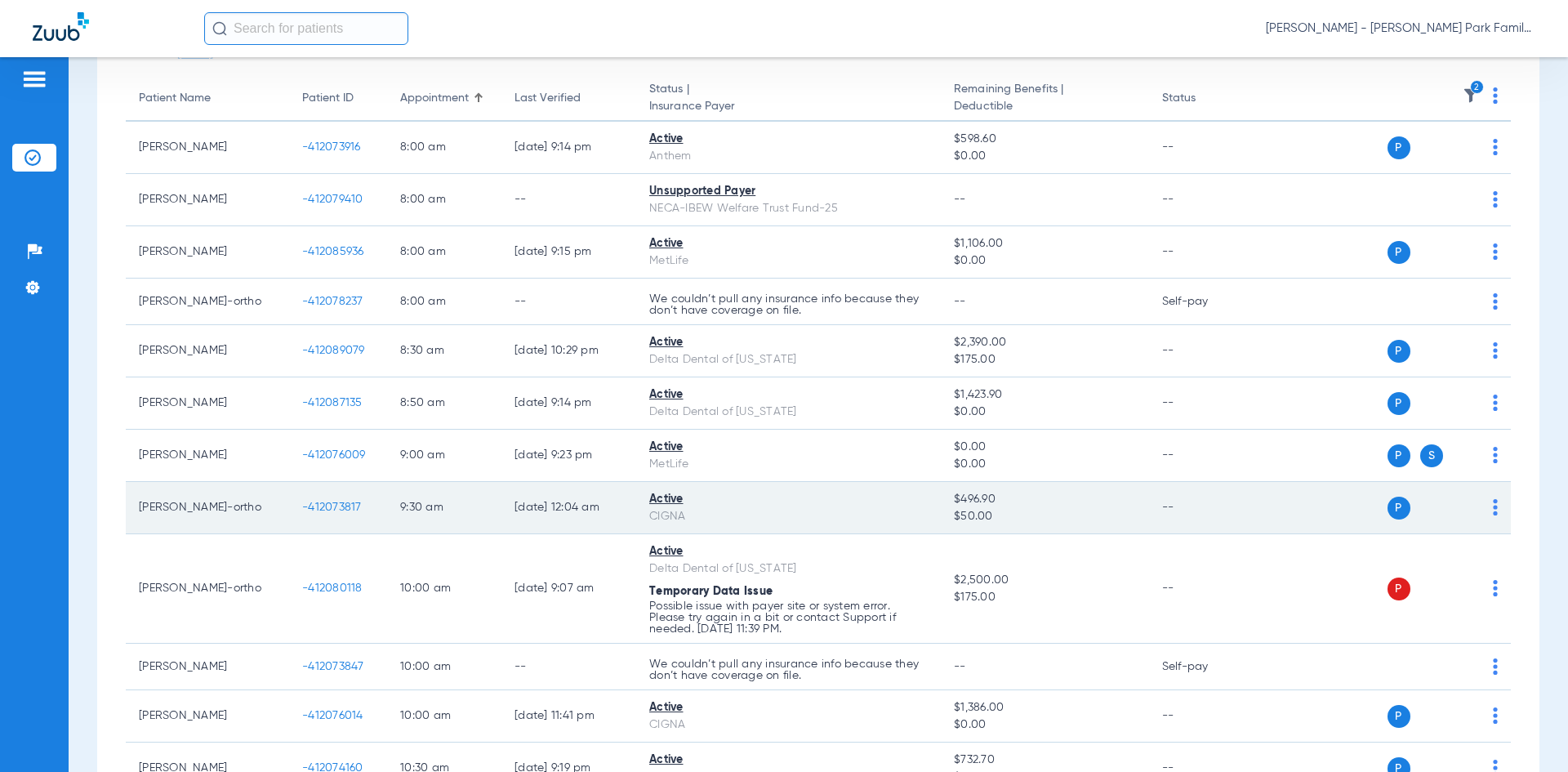
scroll to position [164, 0]
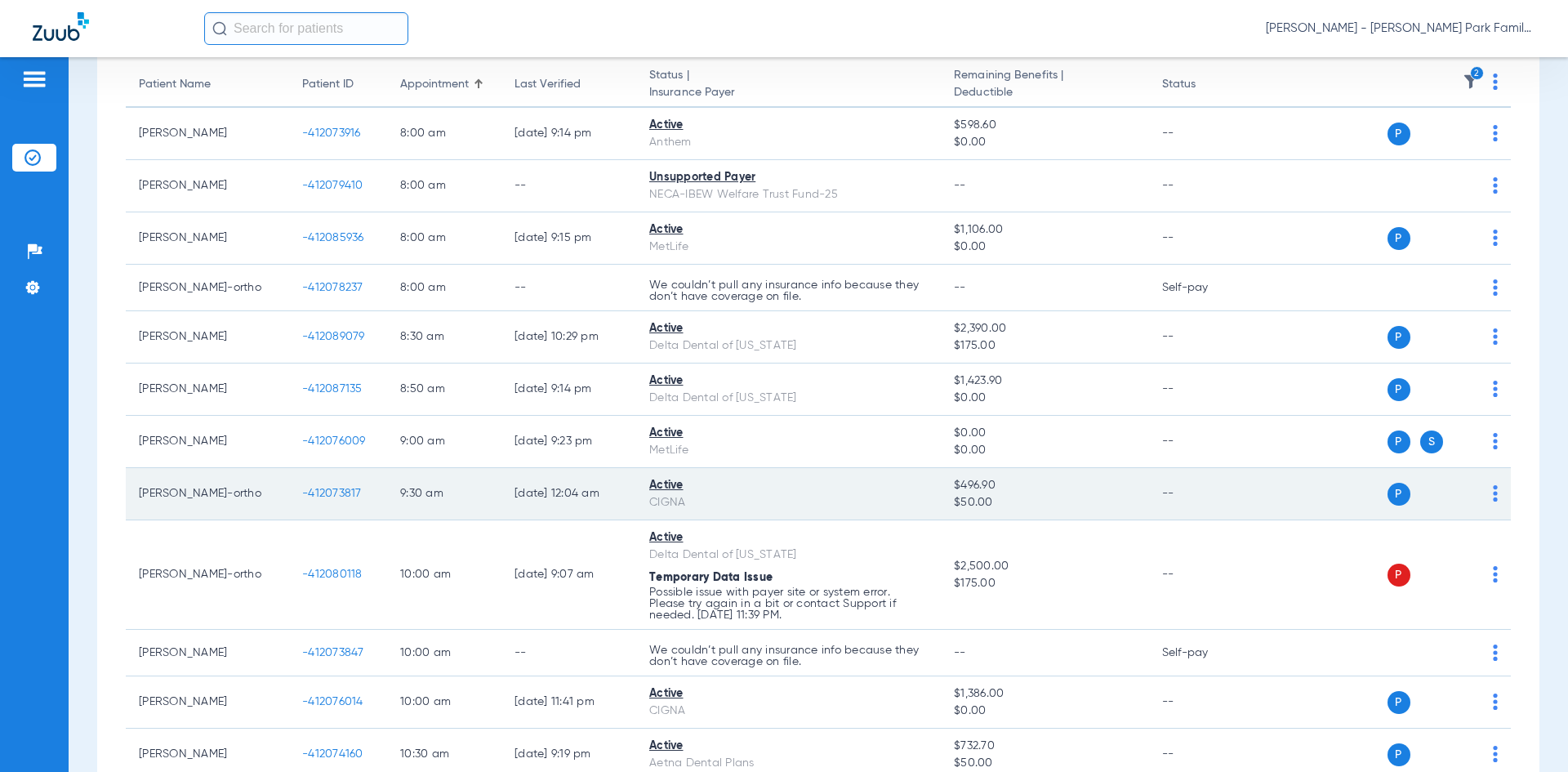
click at [779, 477] on div "Active" at bounding box center [788, 485] width 278 height 17
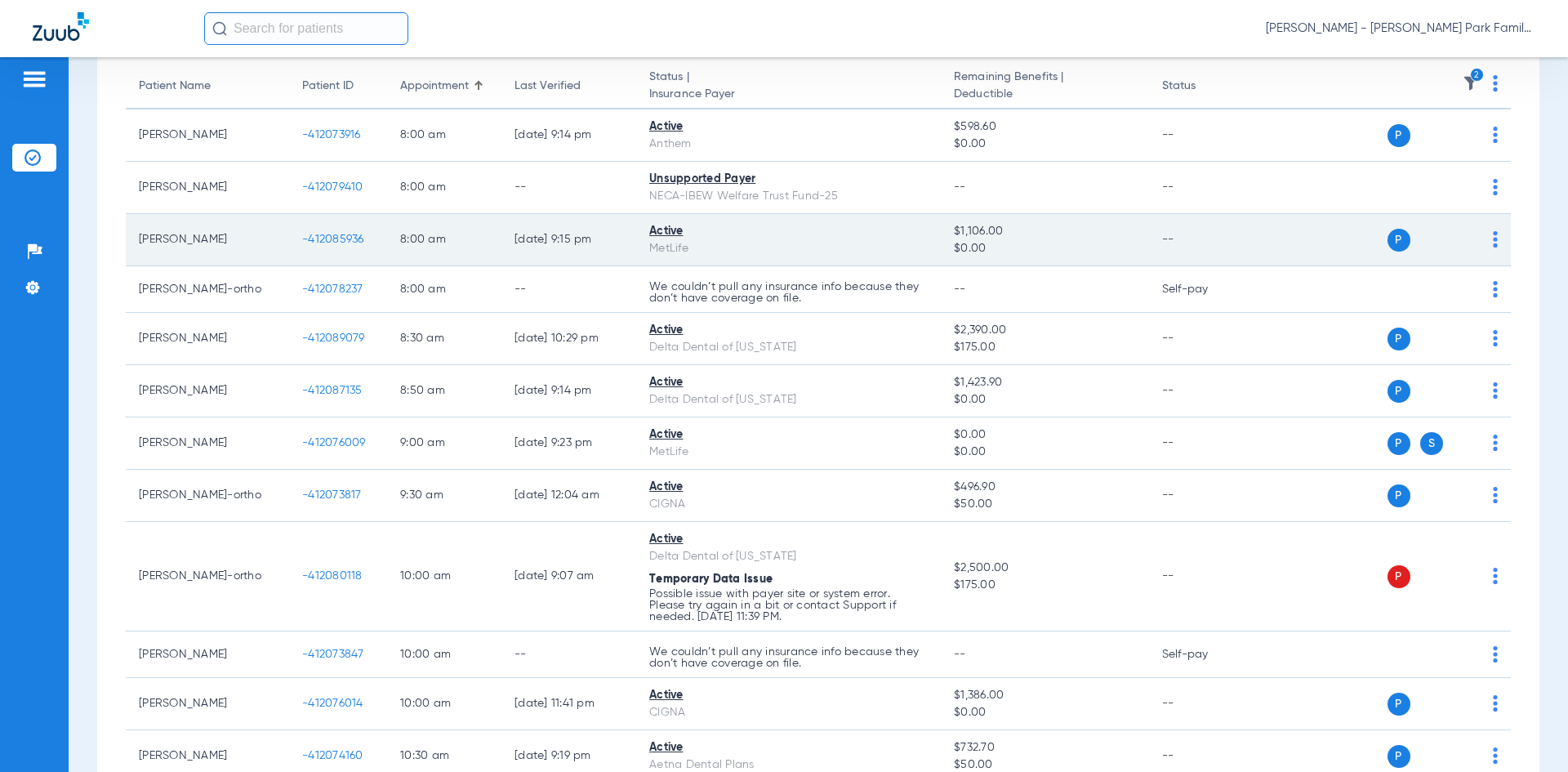
scroll to position [0, 0]
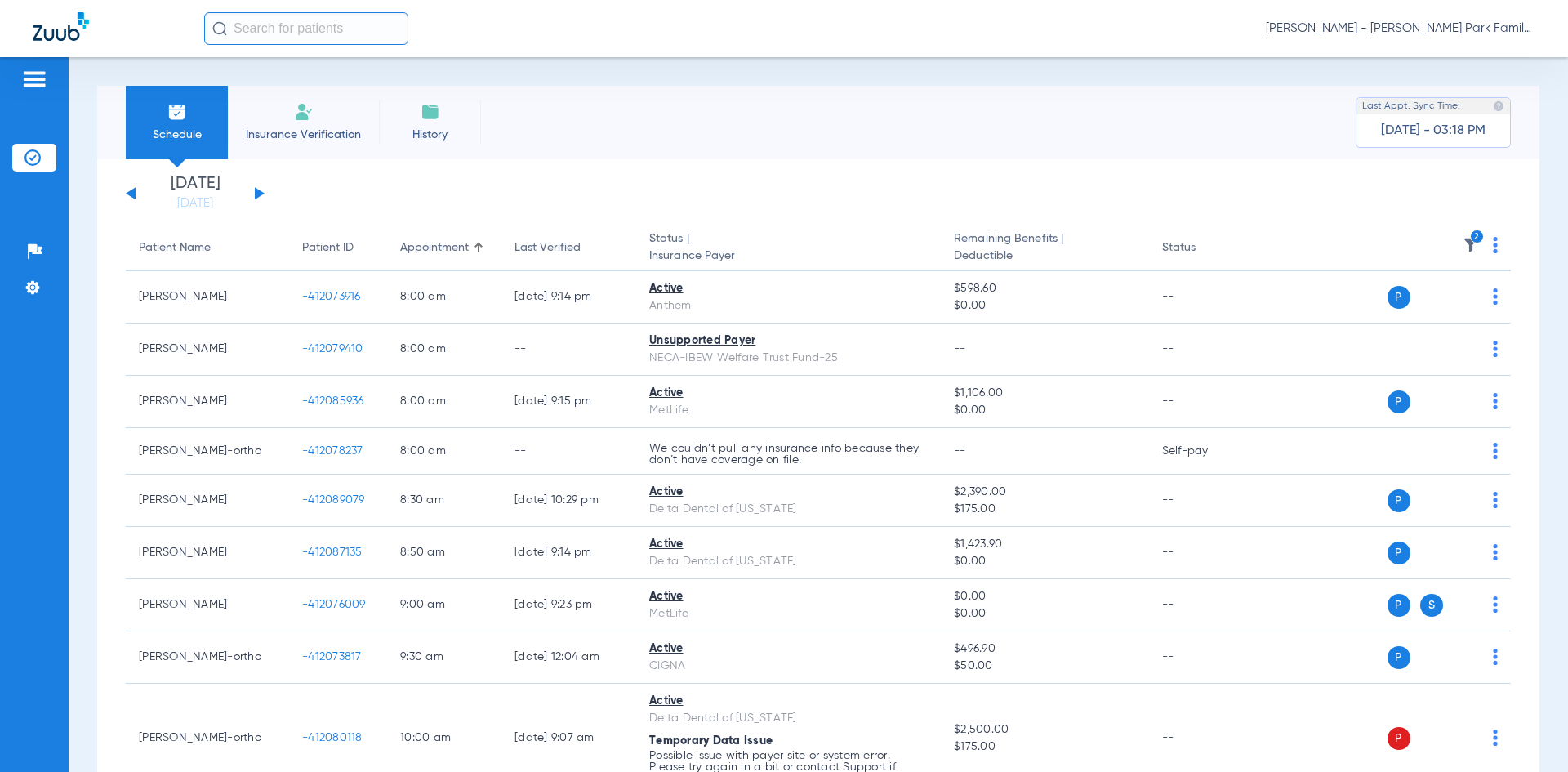
click at [259, 191] on button at bounding box center [259, 193] width 10 height 12
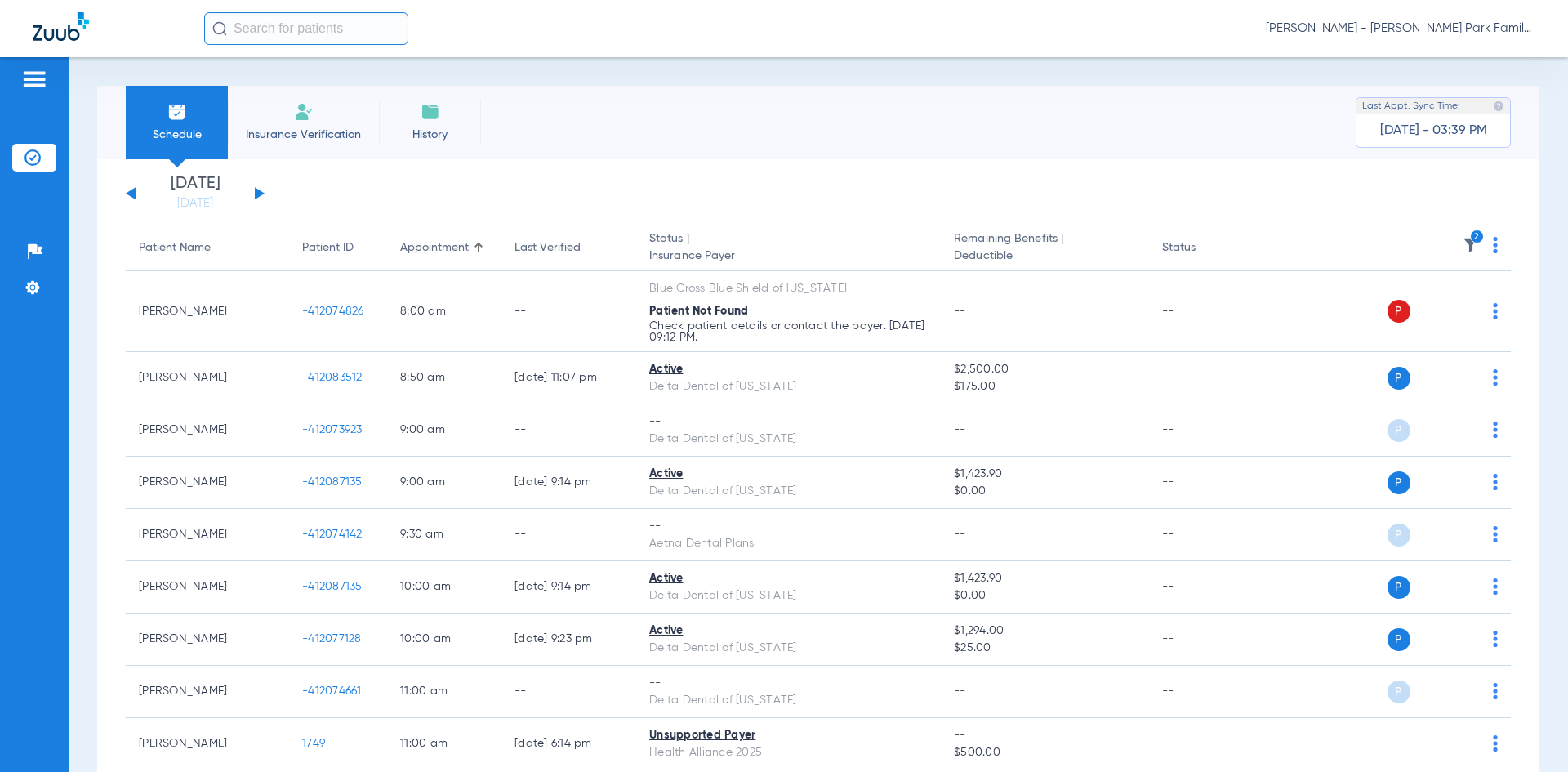
click at [159, 142] on span "Schedule" at bounding box center [176, 135] width 77 height 17
